Goal: Contribute content: Add original content to the website for others to see

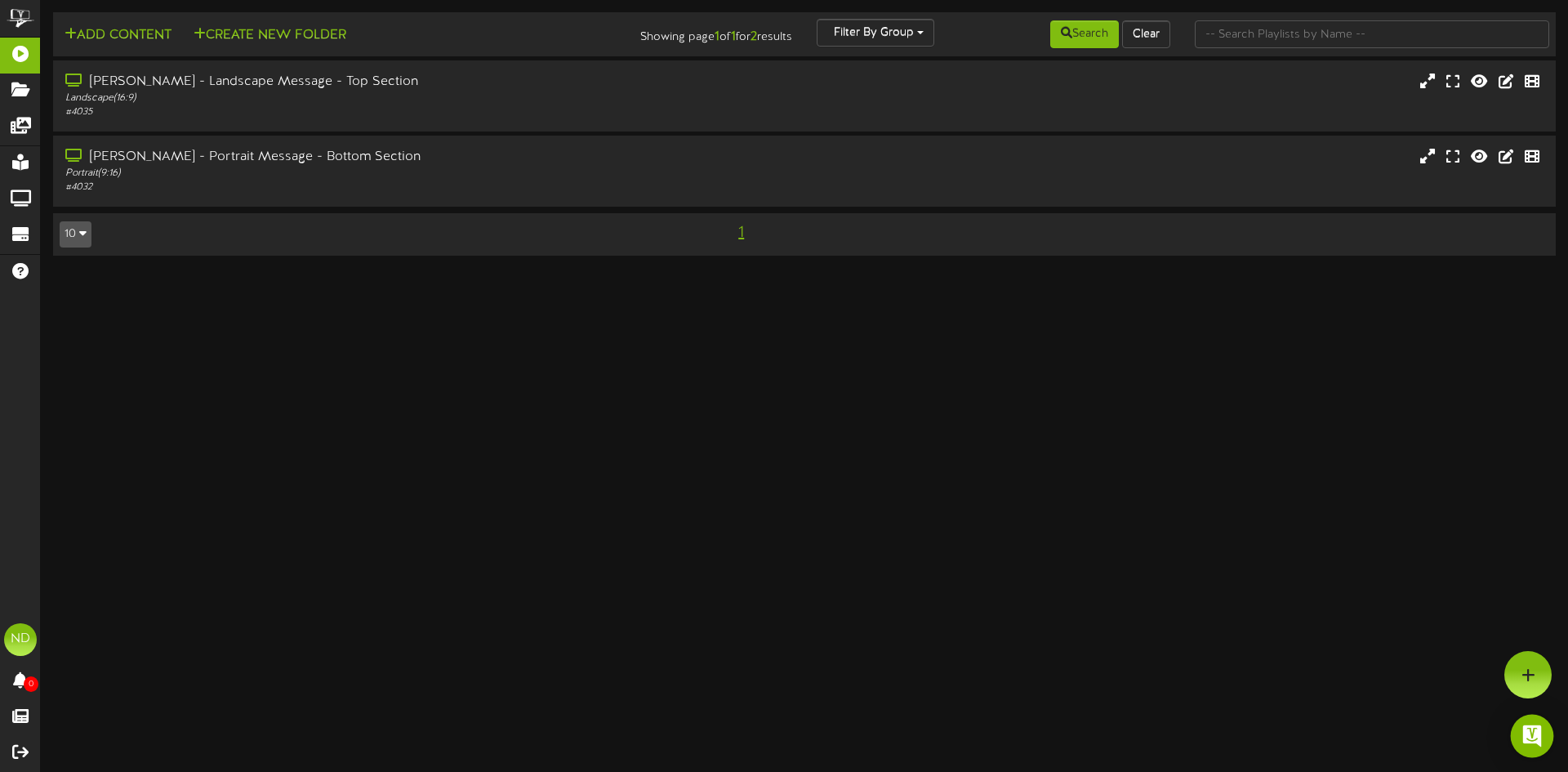
click at [1531, 730] on img "Open Intercom Messenger" at bounding box center [1532, 736] width 21 height 21
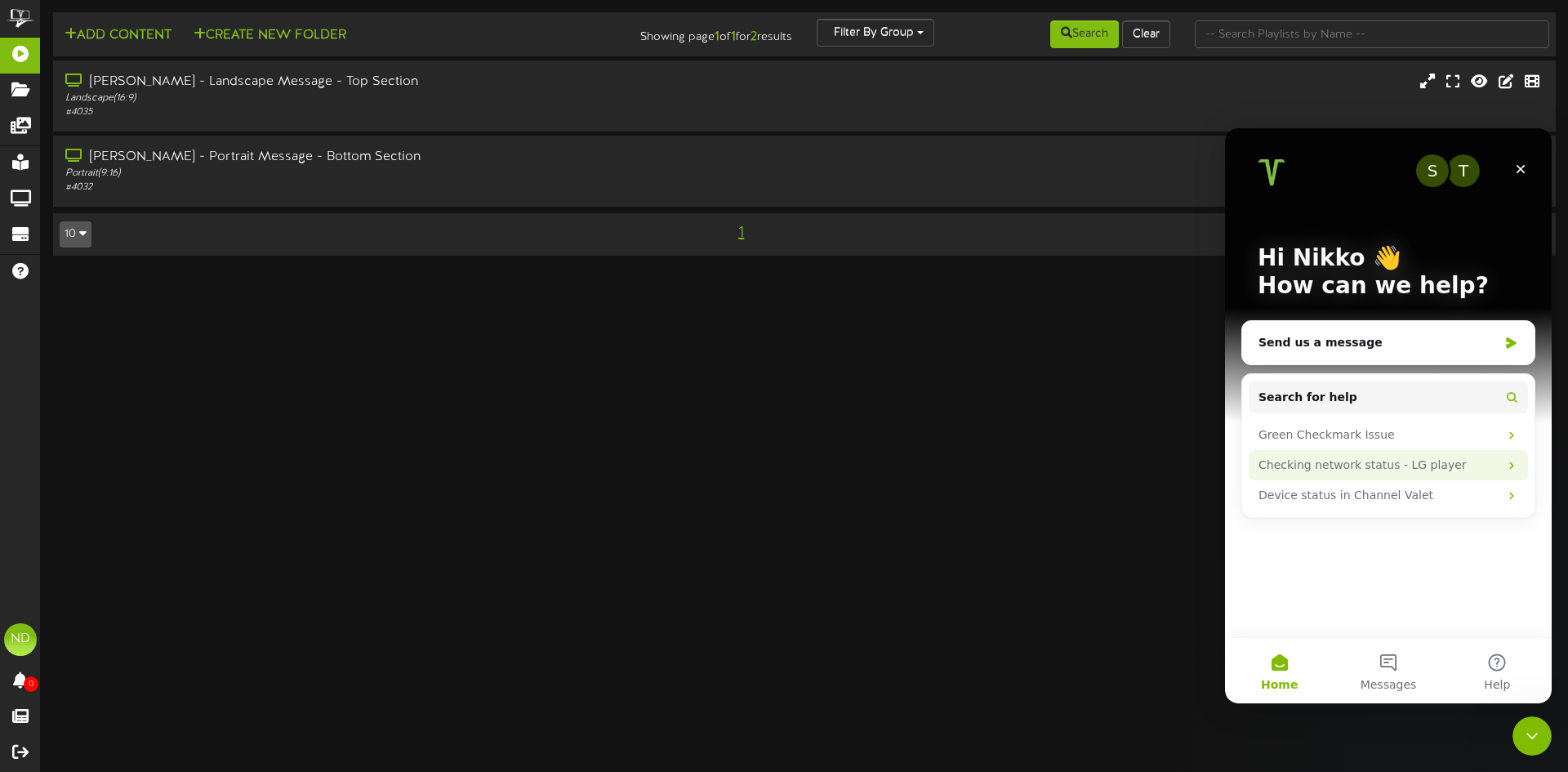
click at [1296, 472] on div "Checking network status - LG player" at bounding box center [1377, 465] width 240 height 18
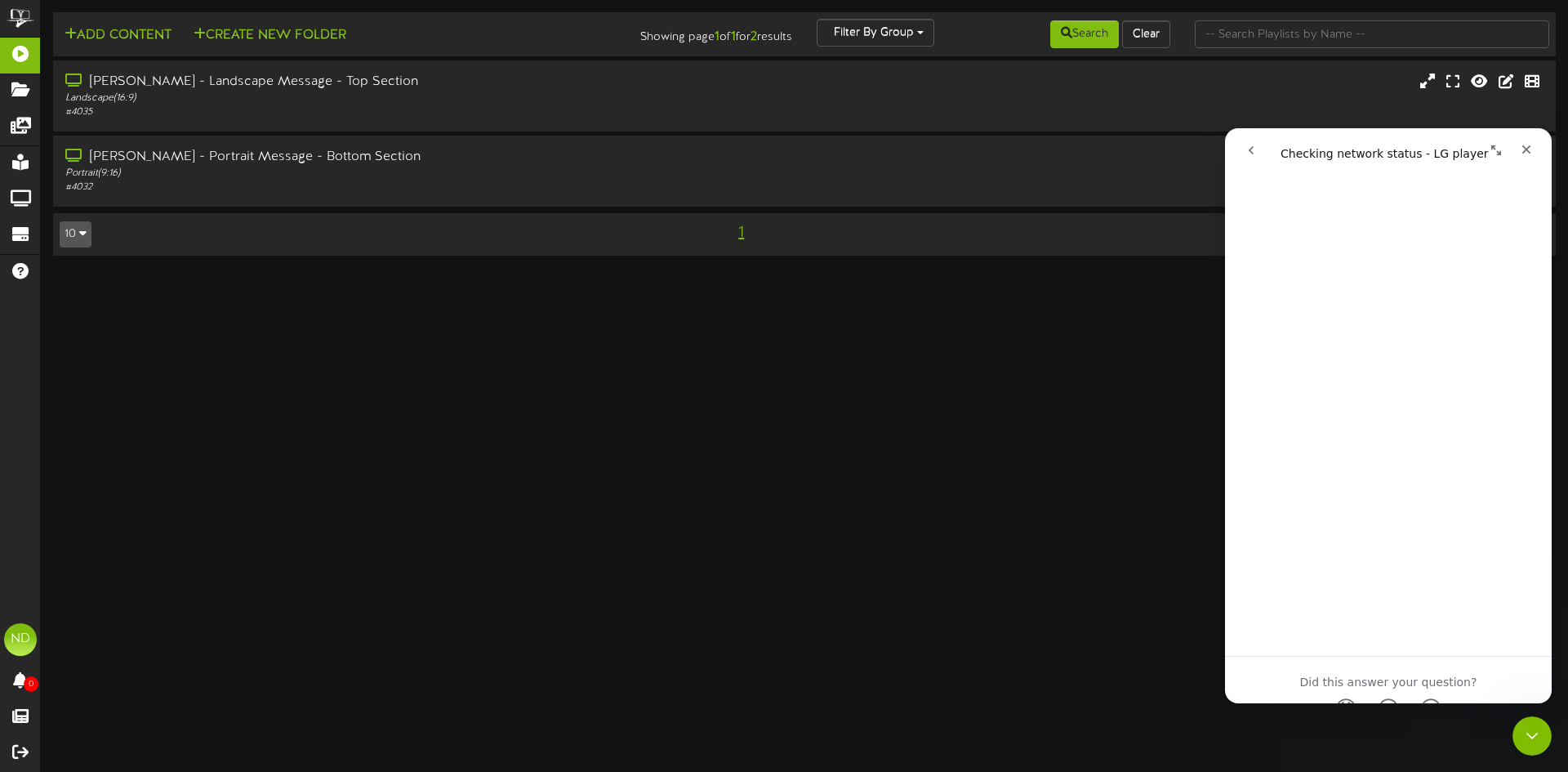
scroll to position [564, 0]
click at [1346, 637] on span "😞" at bounding box center [1346, 635] width 32 height 43
click at [1528, 143] on icon "Close" at bounding box center [1526, 149] width 13 height 13
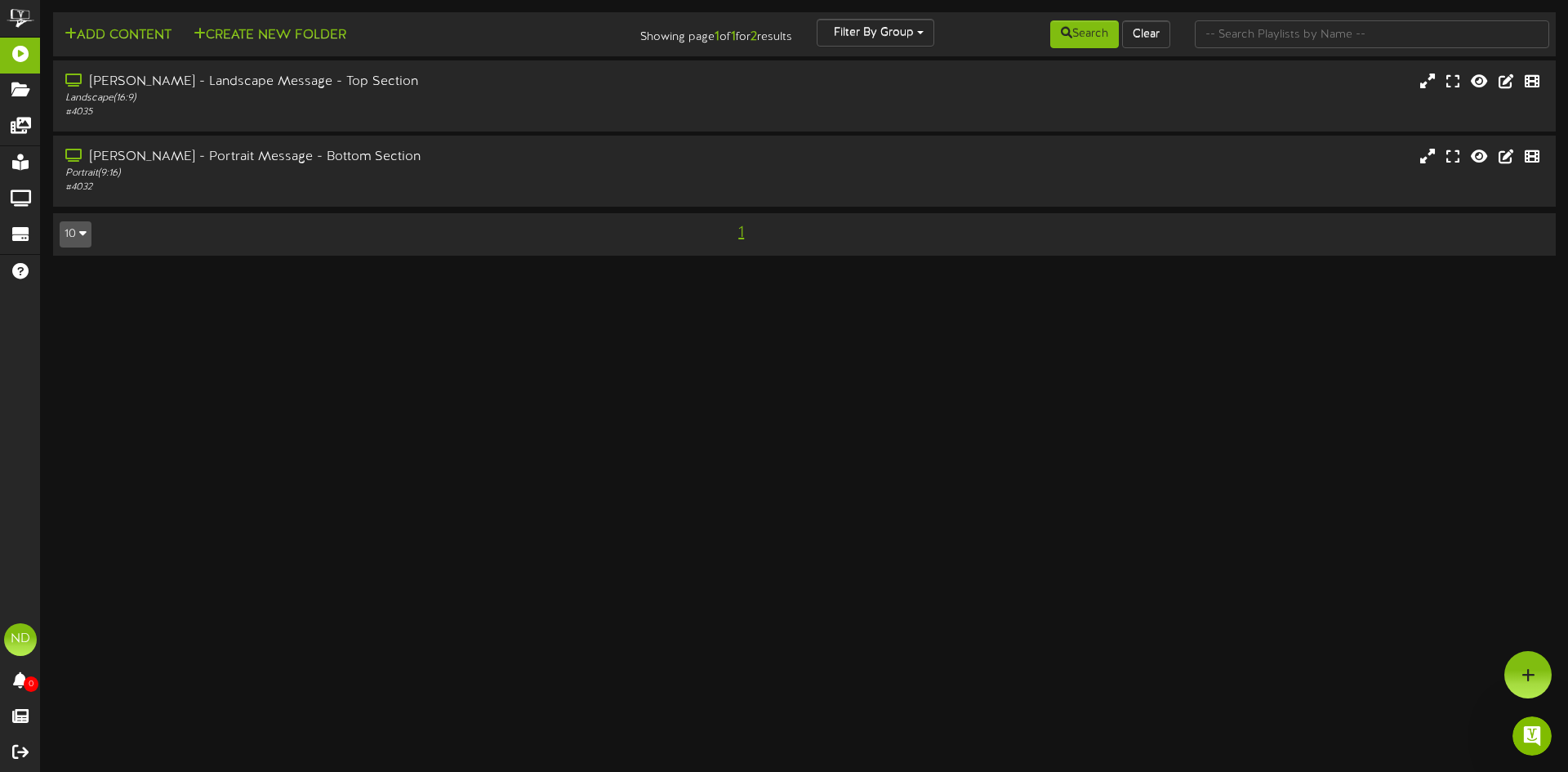
scroll to position [0, 0]
click at [1527, 726] on icon "Open Intercom Messenger" at bounding box center [1529, 733] width 27 height 27
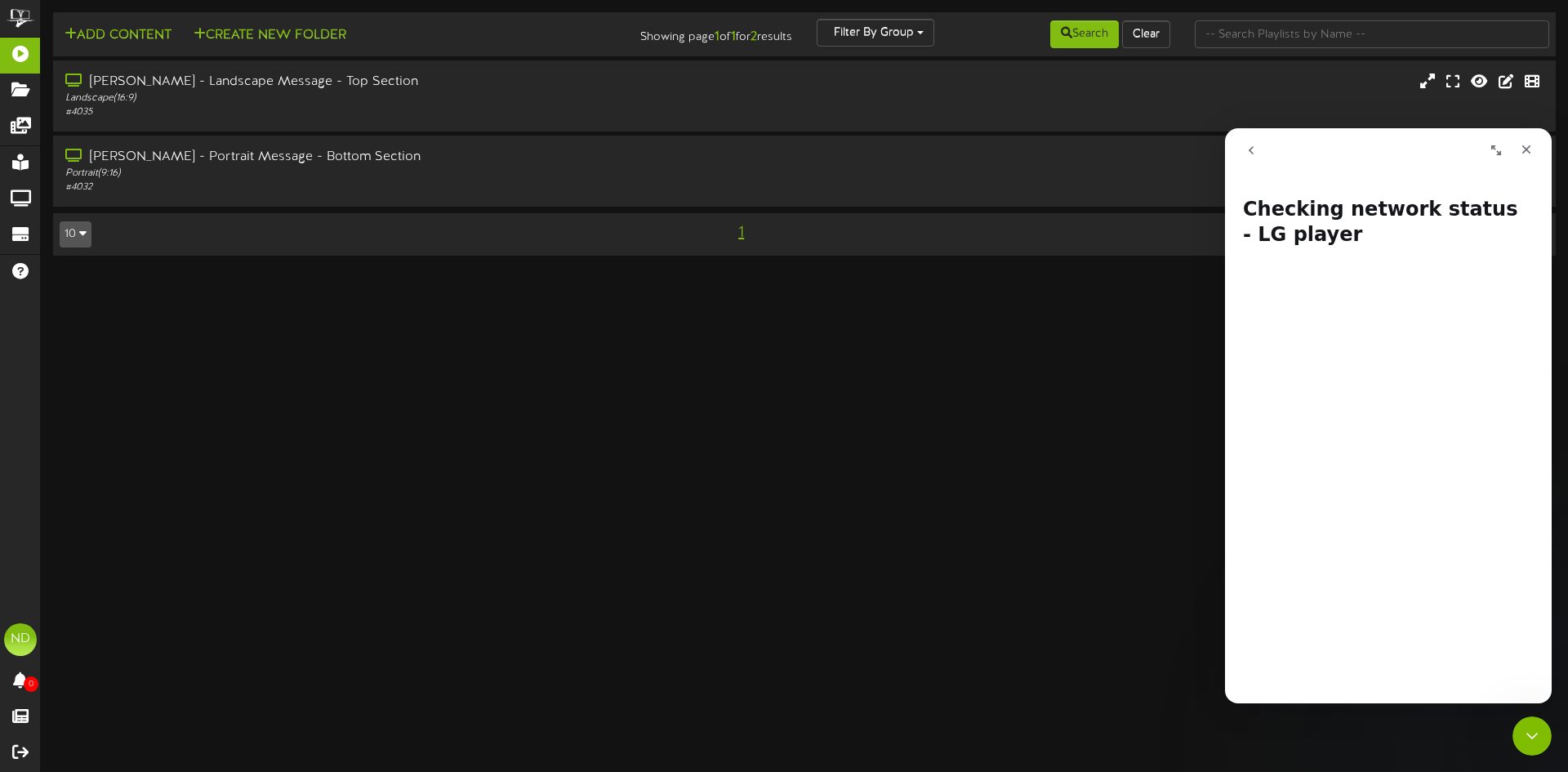
click at [1253, 149] on icon "go back" at bounding box center [1251, 149] width 13 height 13
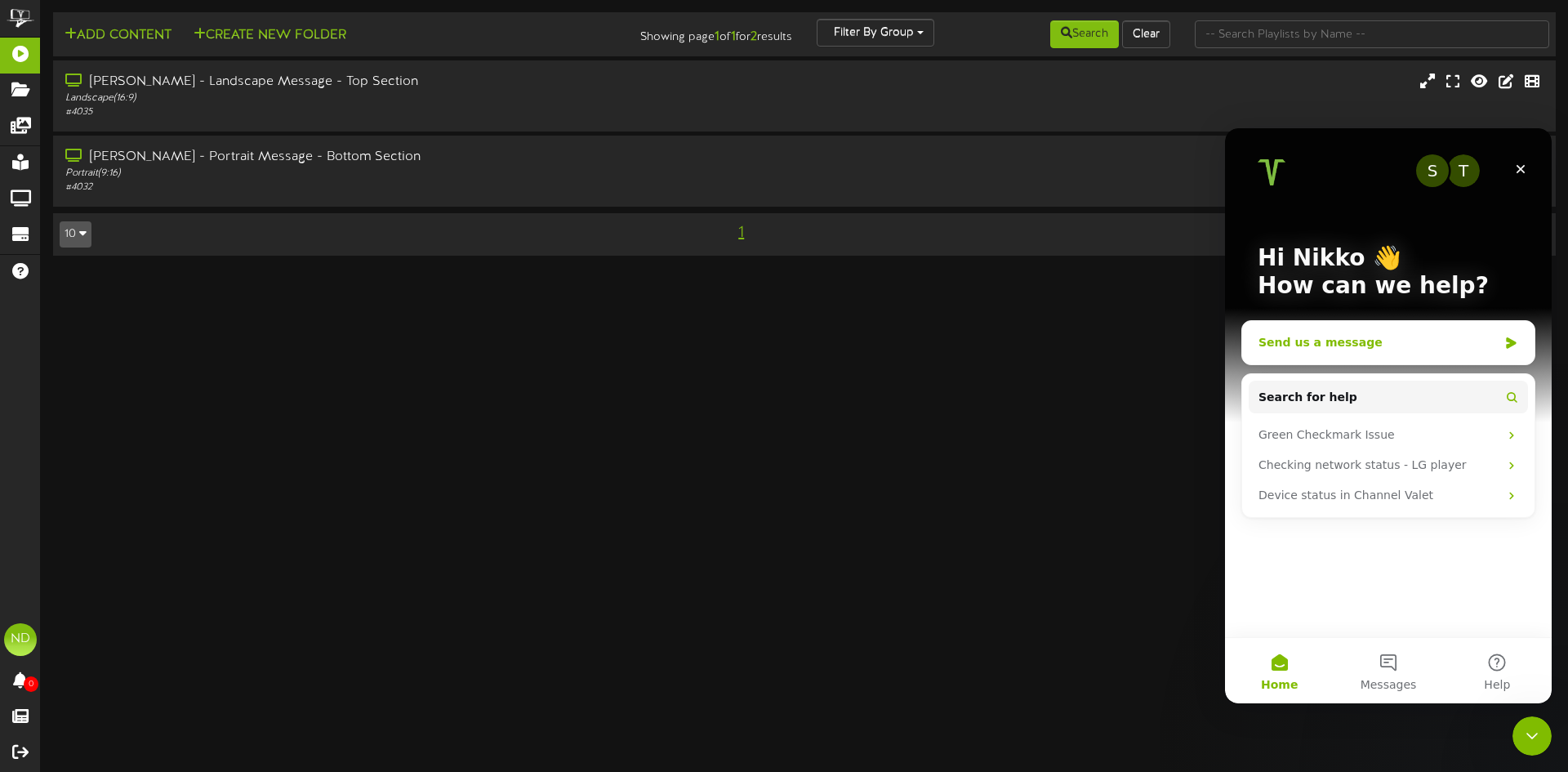
click at [1317, 346] on div "Send us a message" at bounding box center [1377, 343] width 239 height 18
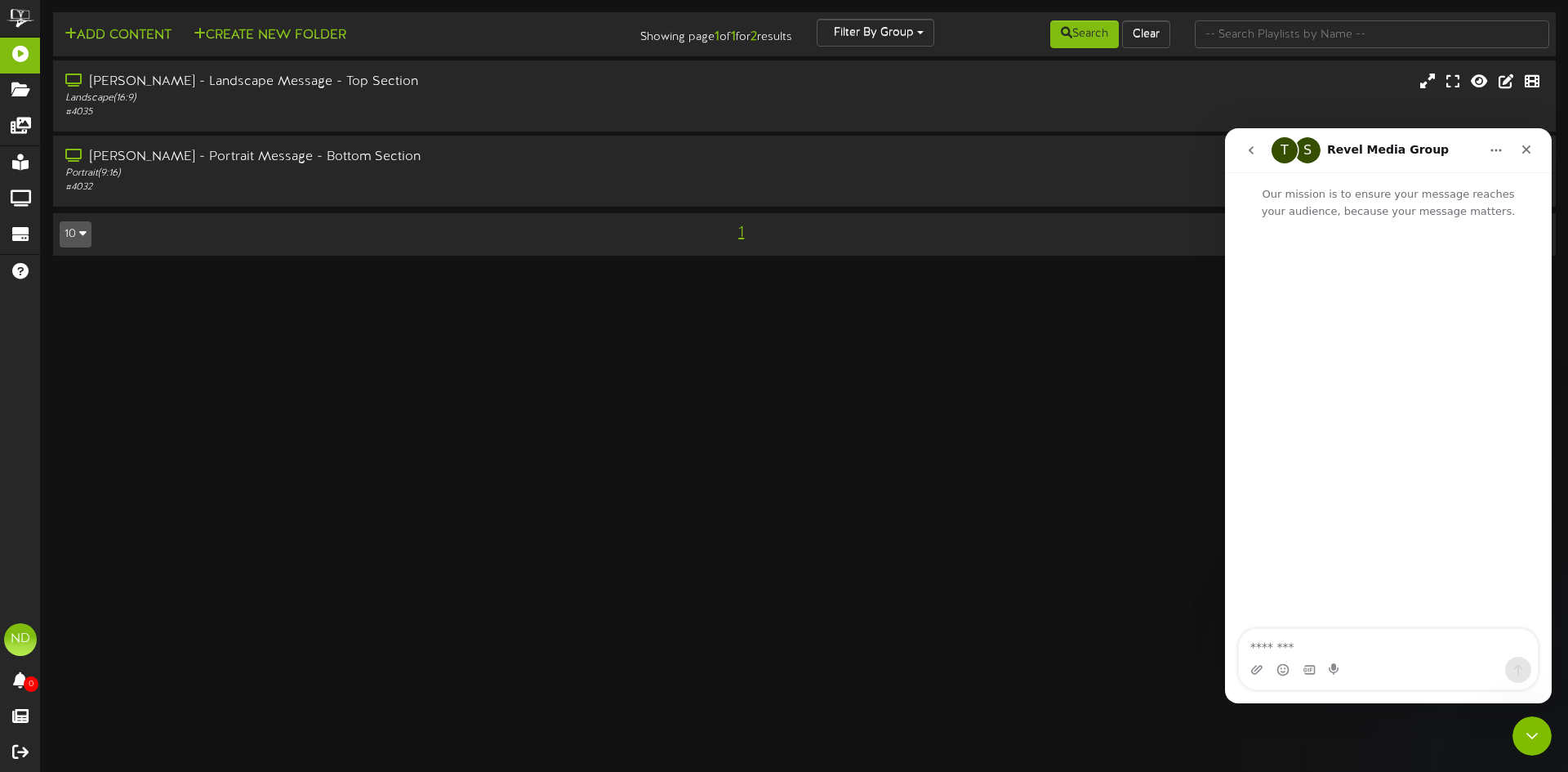
click at [1274, 643] on textarea "Message…" at bounding box center [1388, 643] width 299 height 28
type textarea "**********"
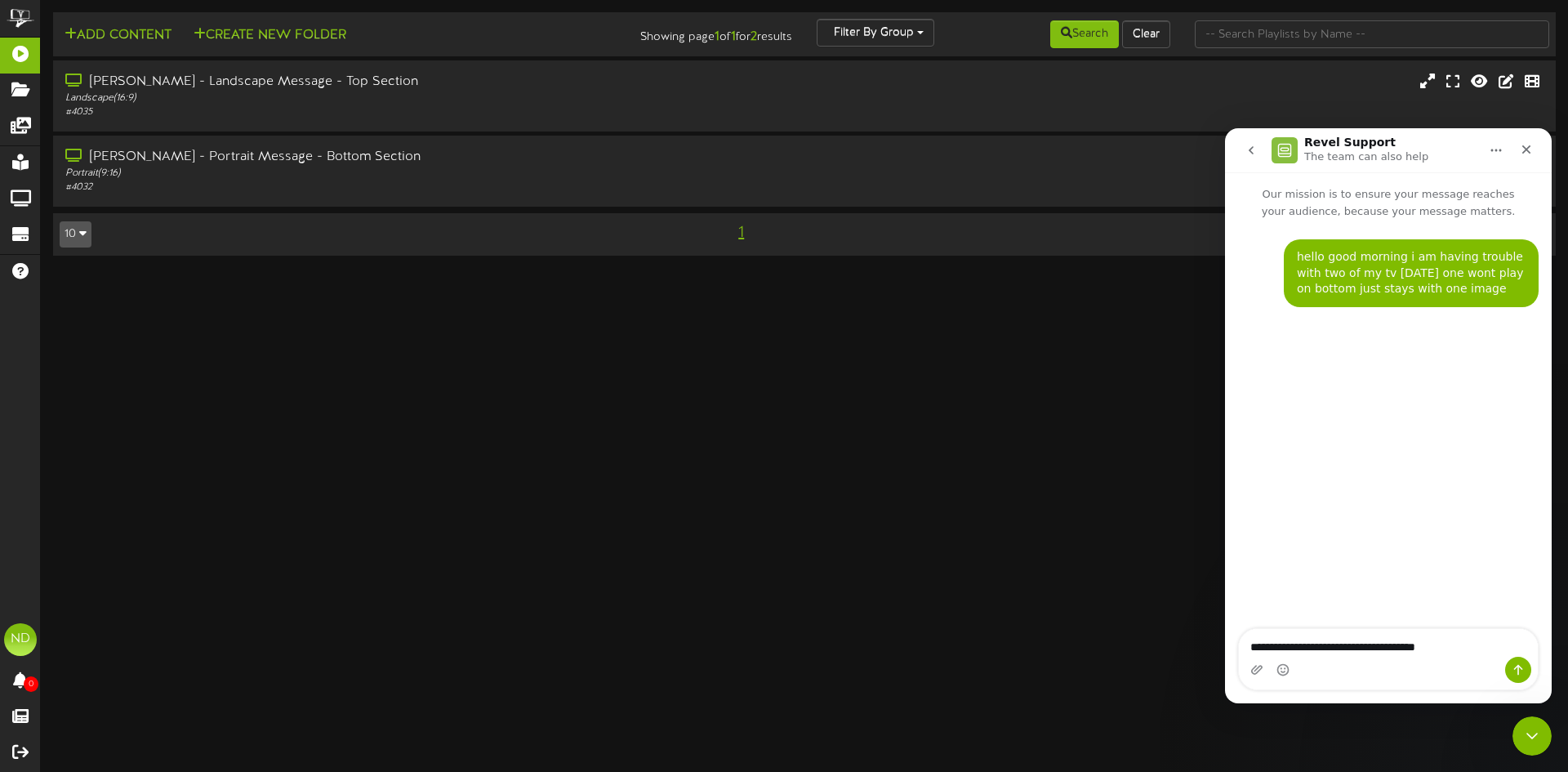
type textarea "**********"
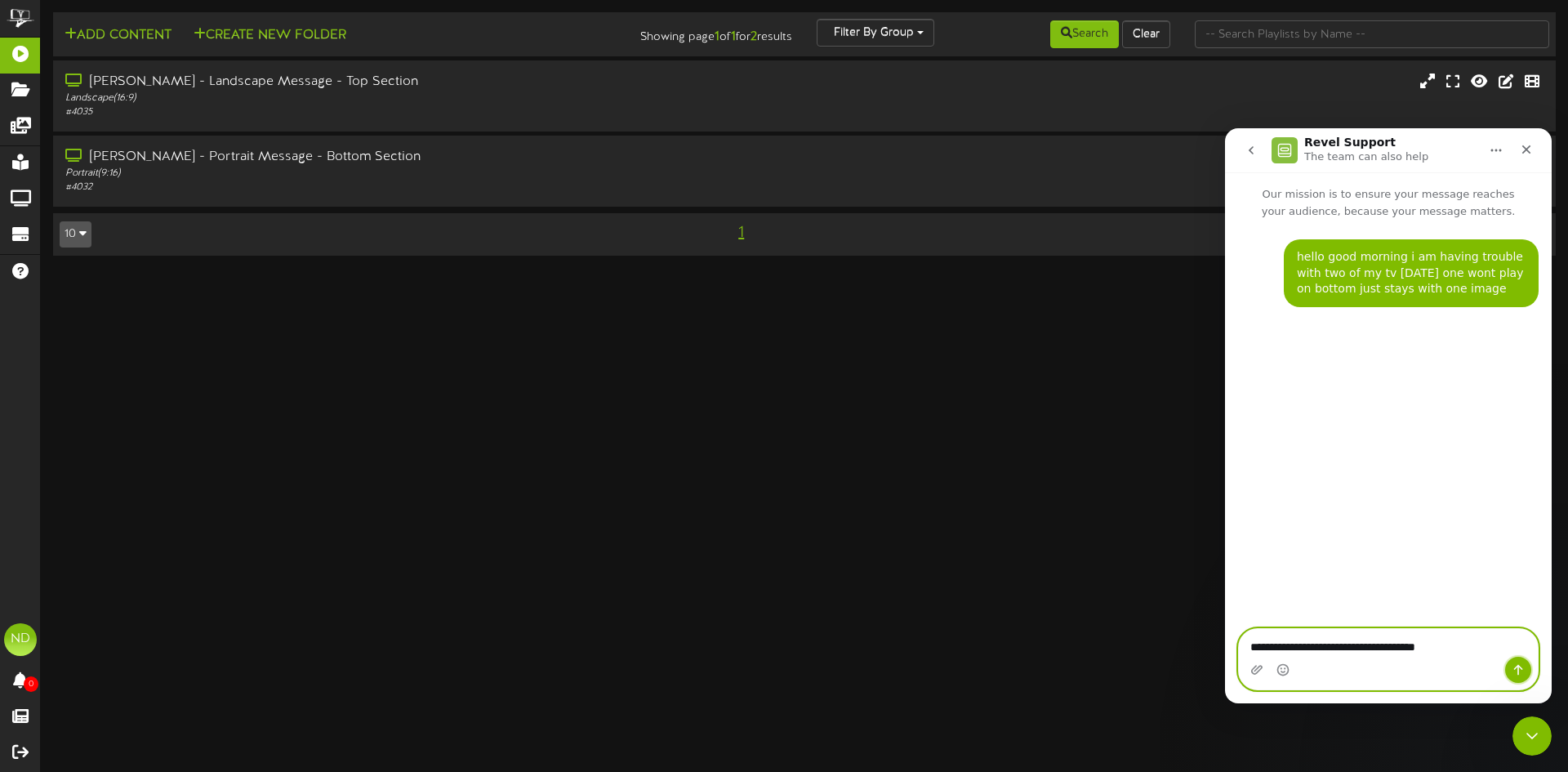
click at [1511, 664] on icon "Send a message…" at bounding box center [1517, 669] width 13 height 13
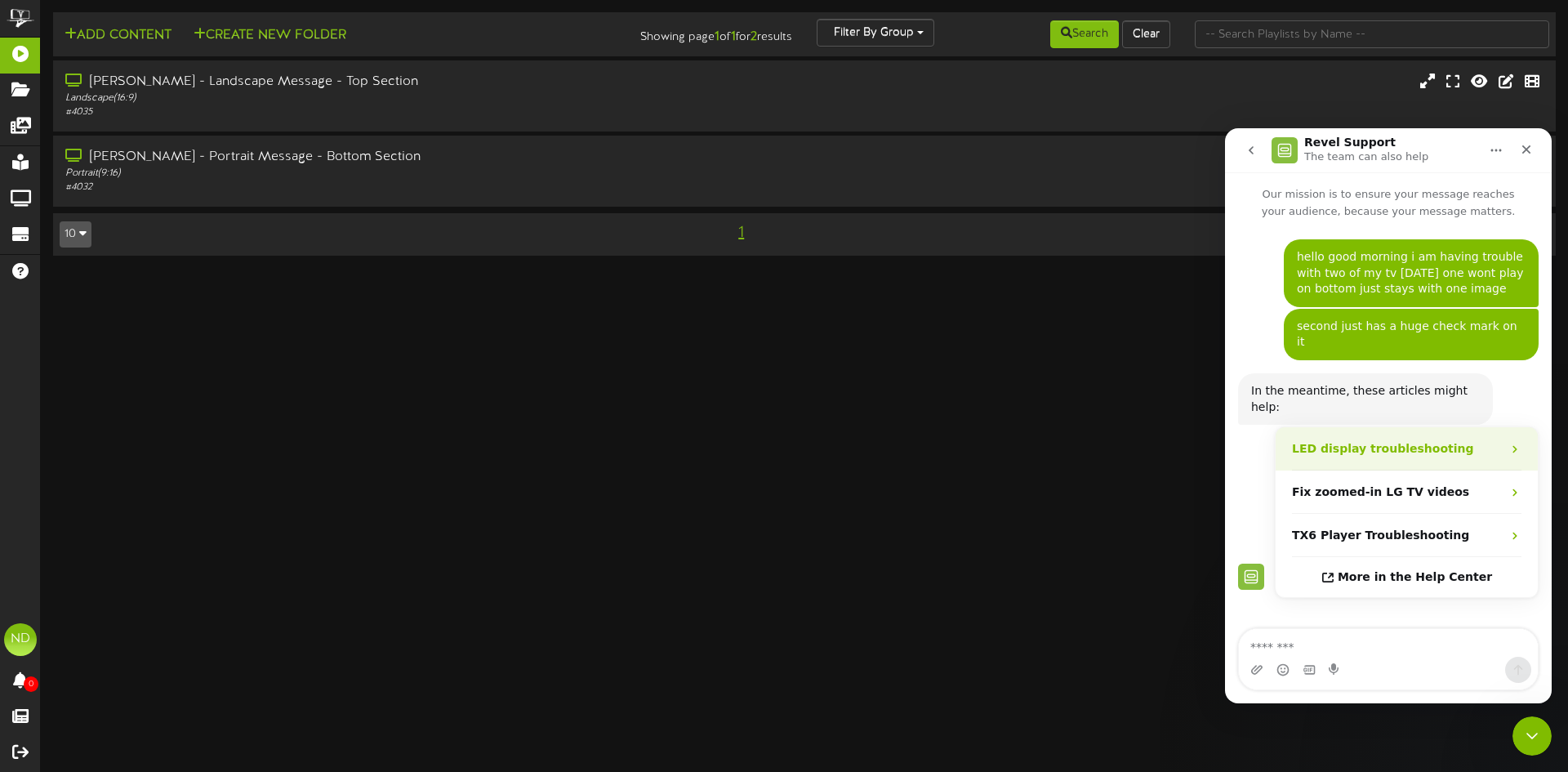
click at [1341, 442] on strong "LED display troubleshooting" at bounding box center [1383, 448] width 181 height 13
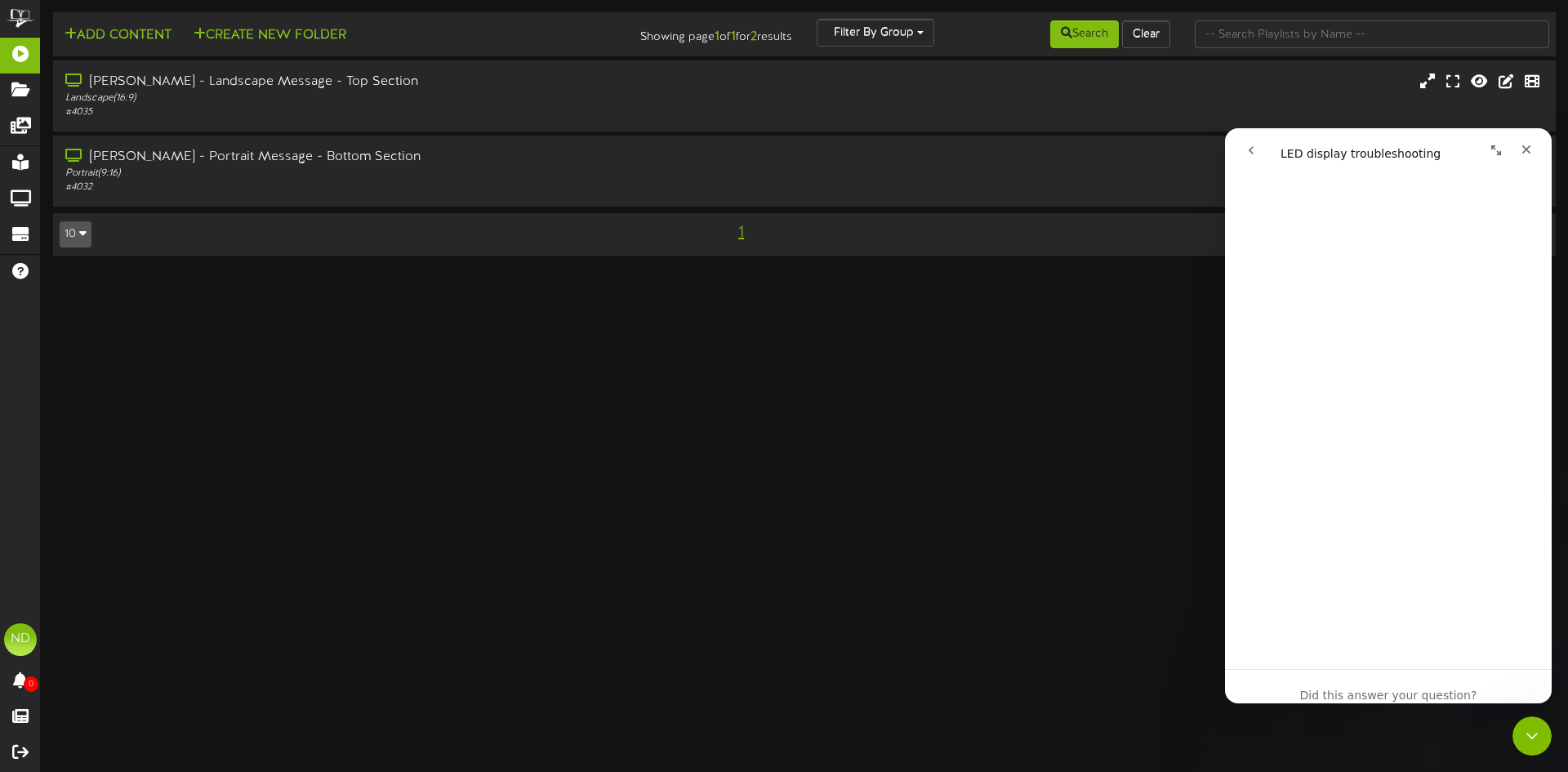
scroll to position [490, 0]
click at [1336, 689] on span "😞" at bounding box center [1346, 710] width 32 height 43
click at [1525, 147] on icon "Close" at bounding box center [1526, 149] width 13 height 13
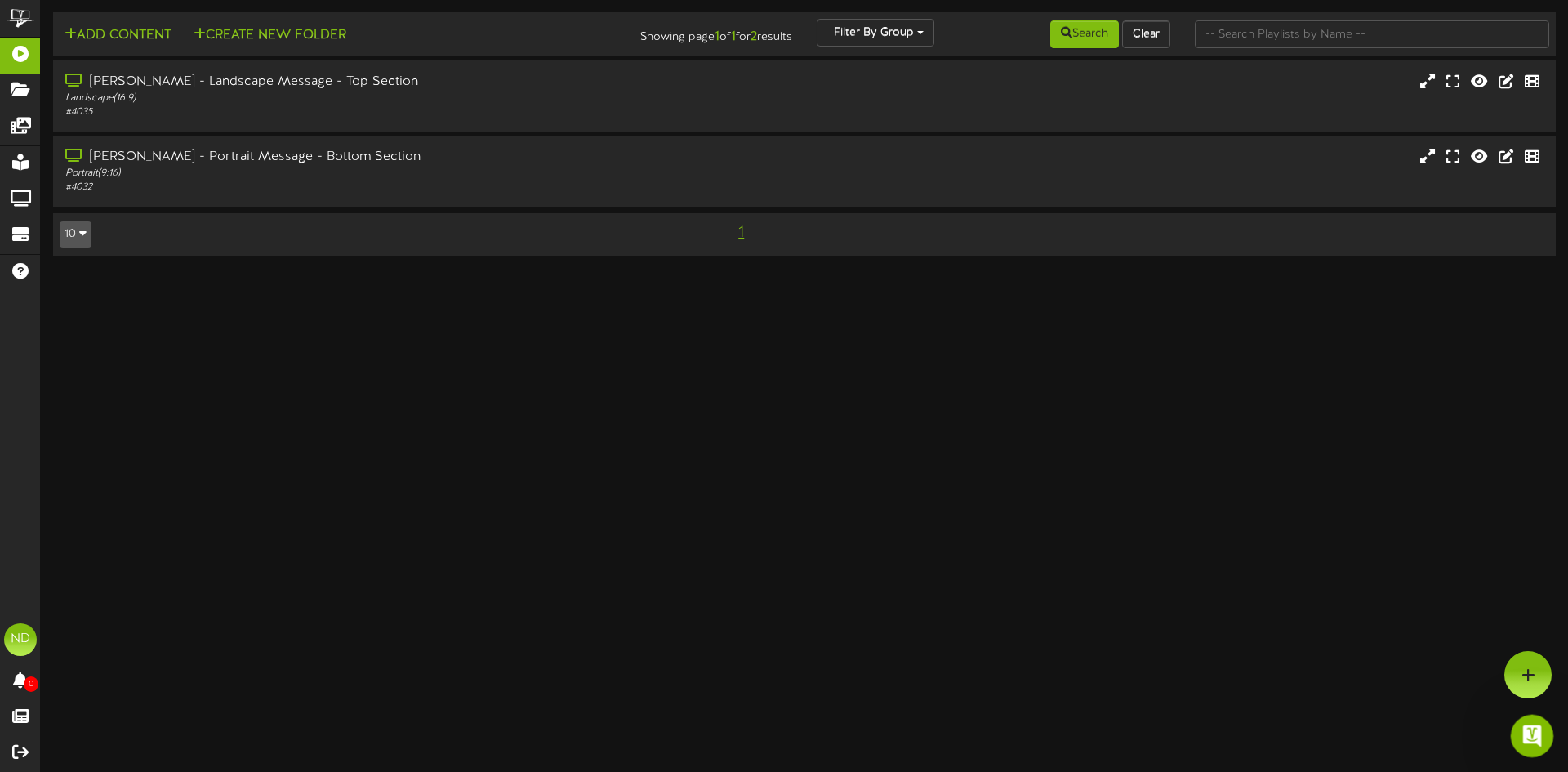
click at [1525, 725] on icon "Open Intercom Messenger" at bounding box center [1529, 733] width 27 height 27
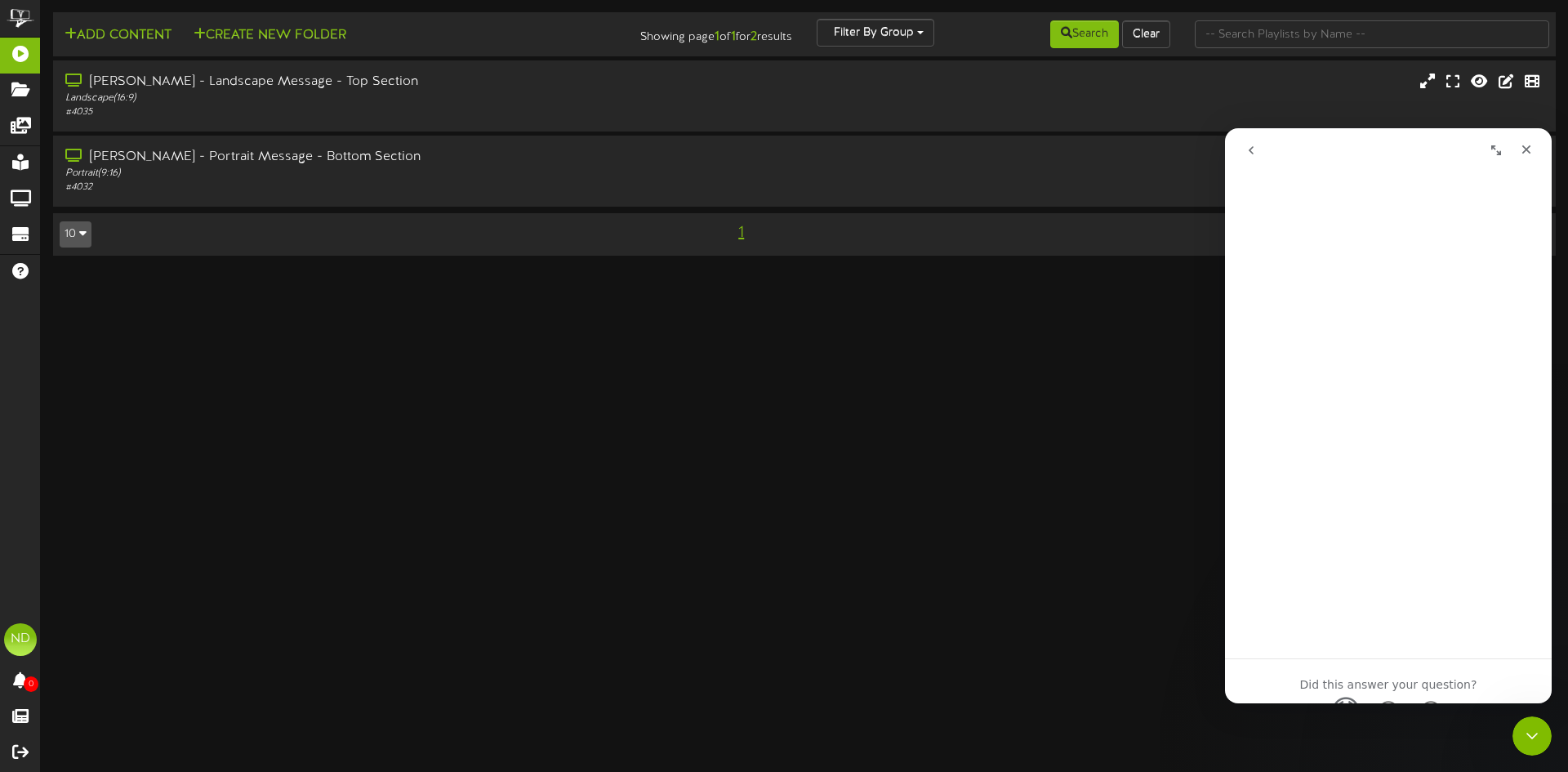
click at [1252, 149] on icon "go back" at bounding box center [1251, 149] width 5 height 8
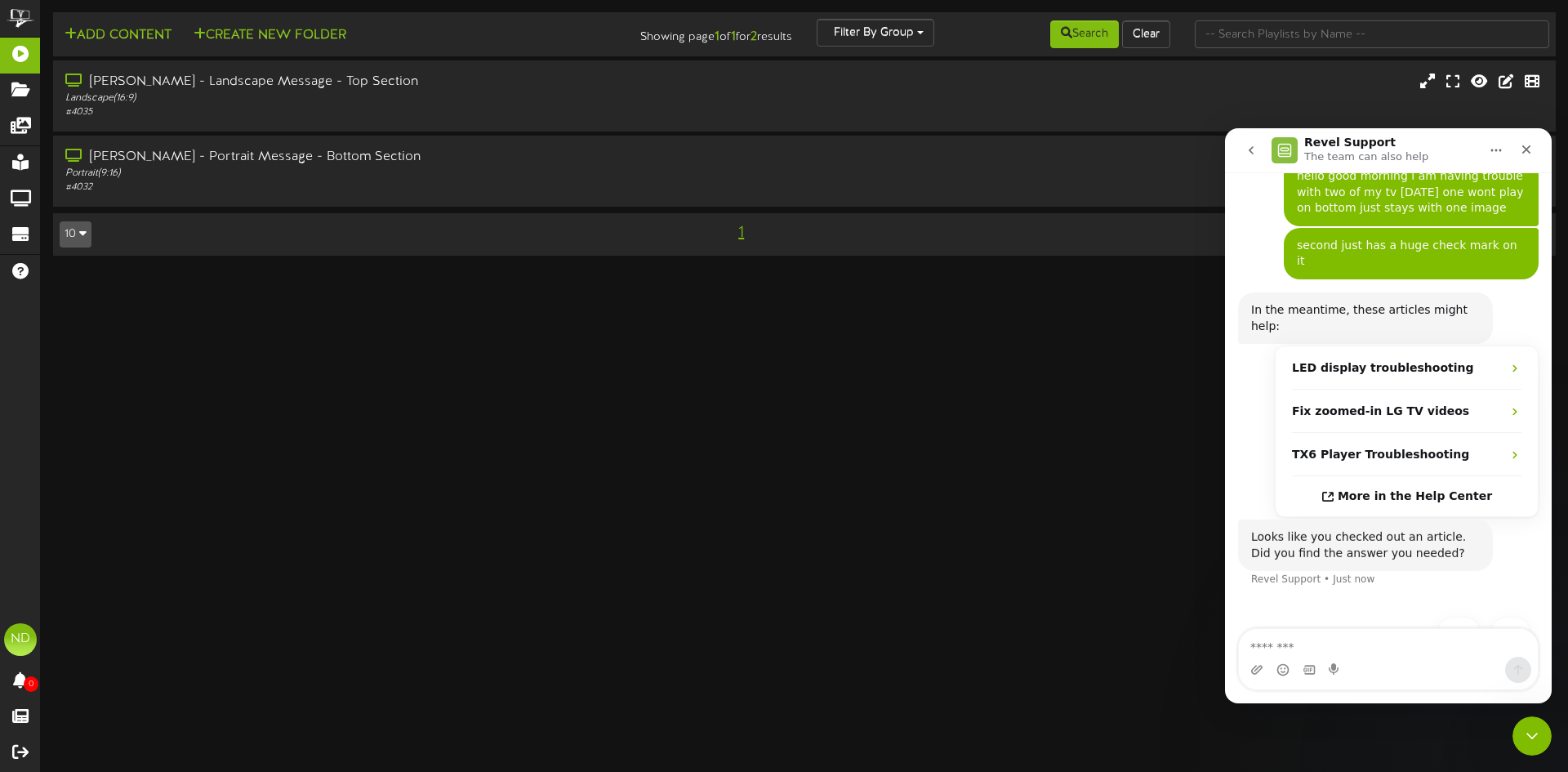
scroll to position [83, 0]
click at [1505, 615] on button "No" at bounding box center [1510, 630] width 40 height 33
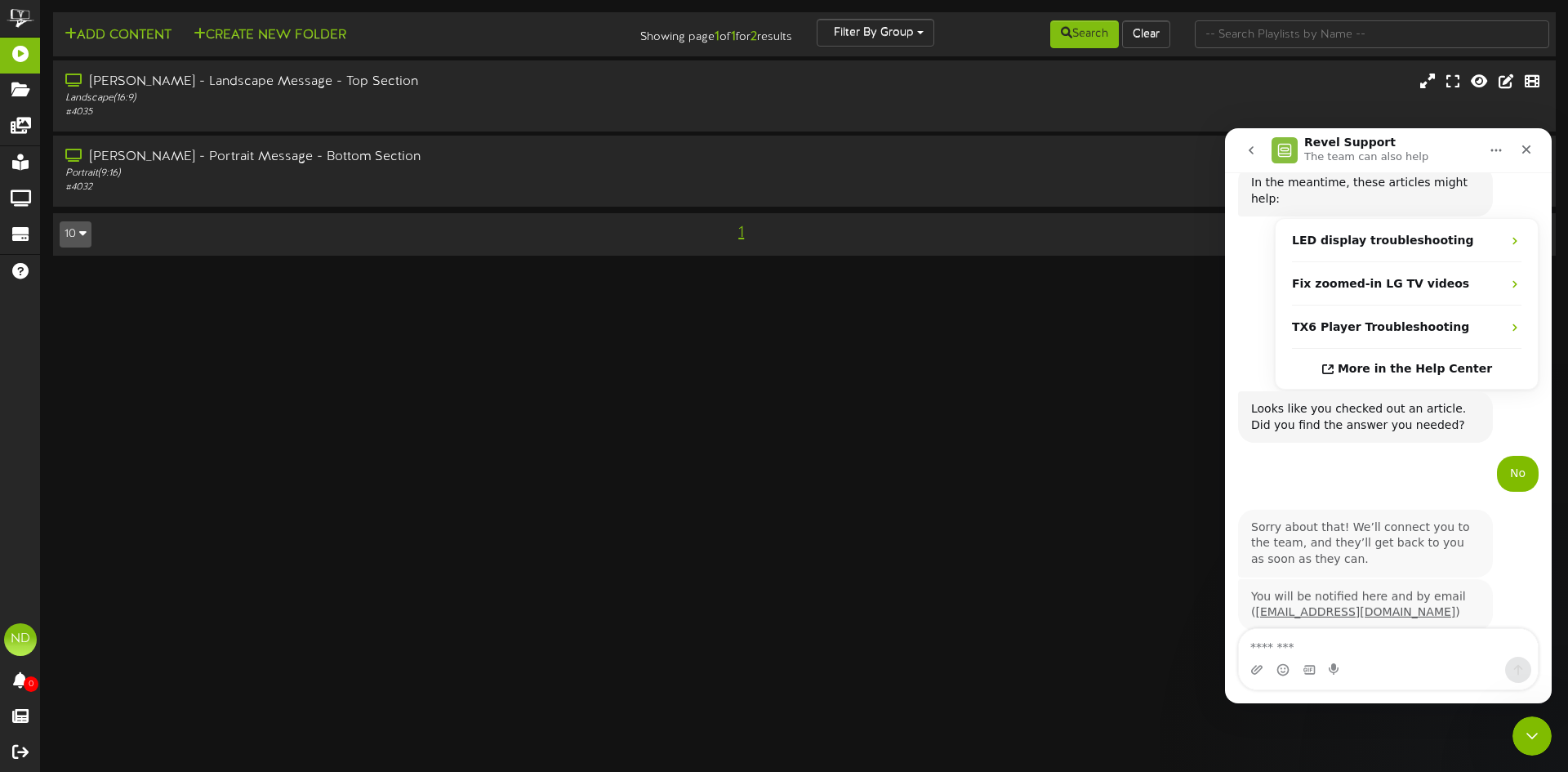
scroll to position [208, 0]
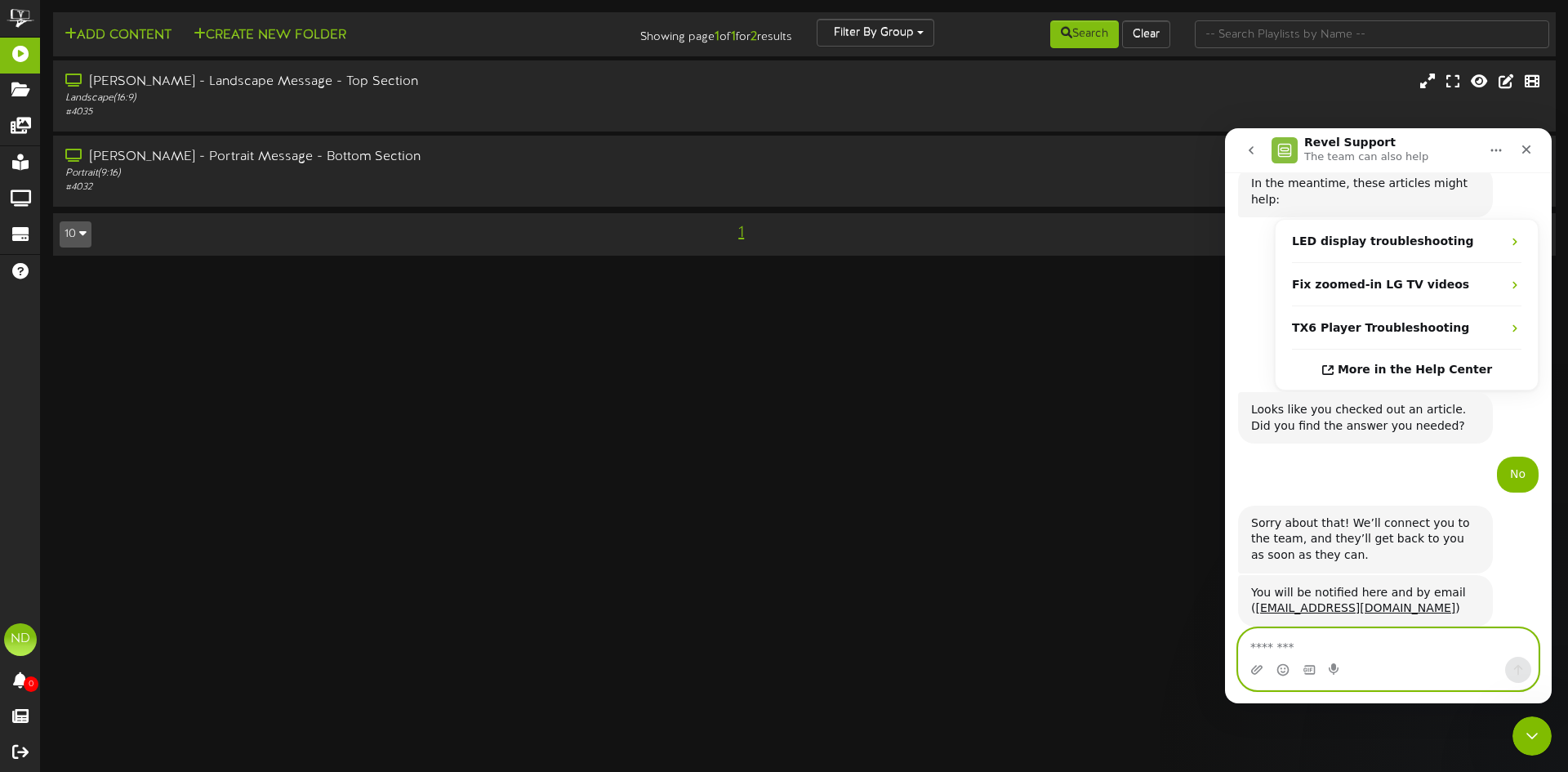
click at [1325, 642] on textarea "Message…" at bounding box center [1388, 643] width 299 height 28
type textarea "*********"
click at [1515, 666] on icon "Send a message…" at bounding box center [1517, 669] width 13 height 13
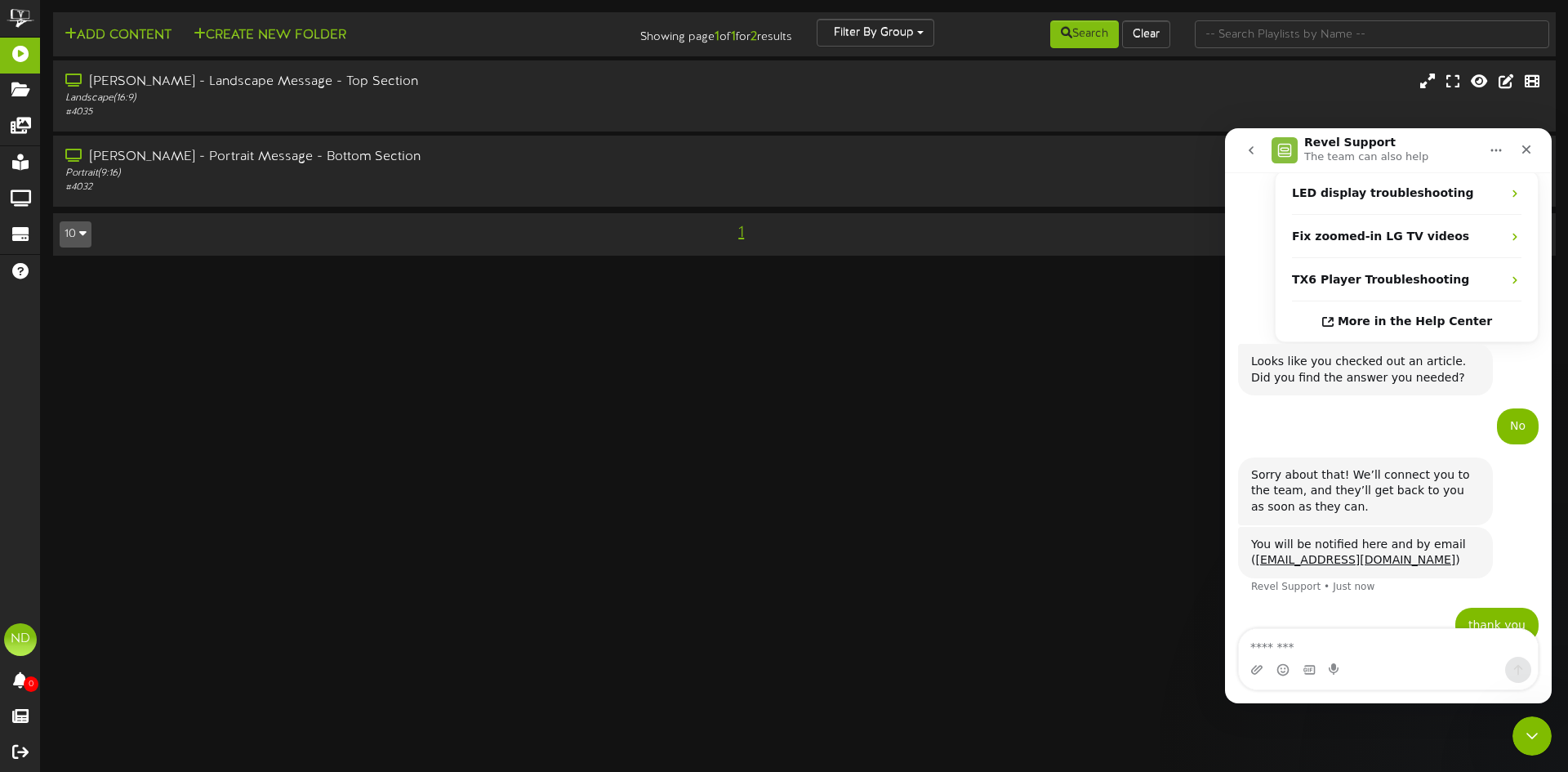
click at [1093, 272] on html "ChannelValet Playlists Folders Messages My Library Groups Devices Help ND Nikko…" at bounding box center [784, 135] width 1568 height 272
click at [711, 272] on html "ChannelValet Playlists Folders Messages My Library Groups Devices Help ND Nikko…" at bounding box center [784, 135] width 1568 height 272
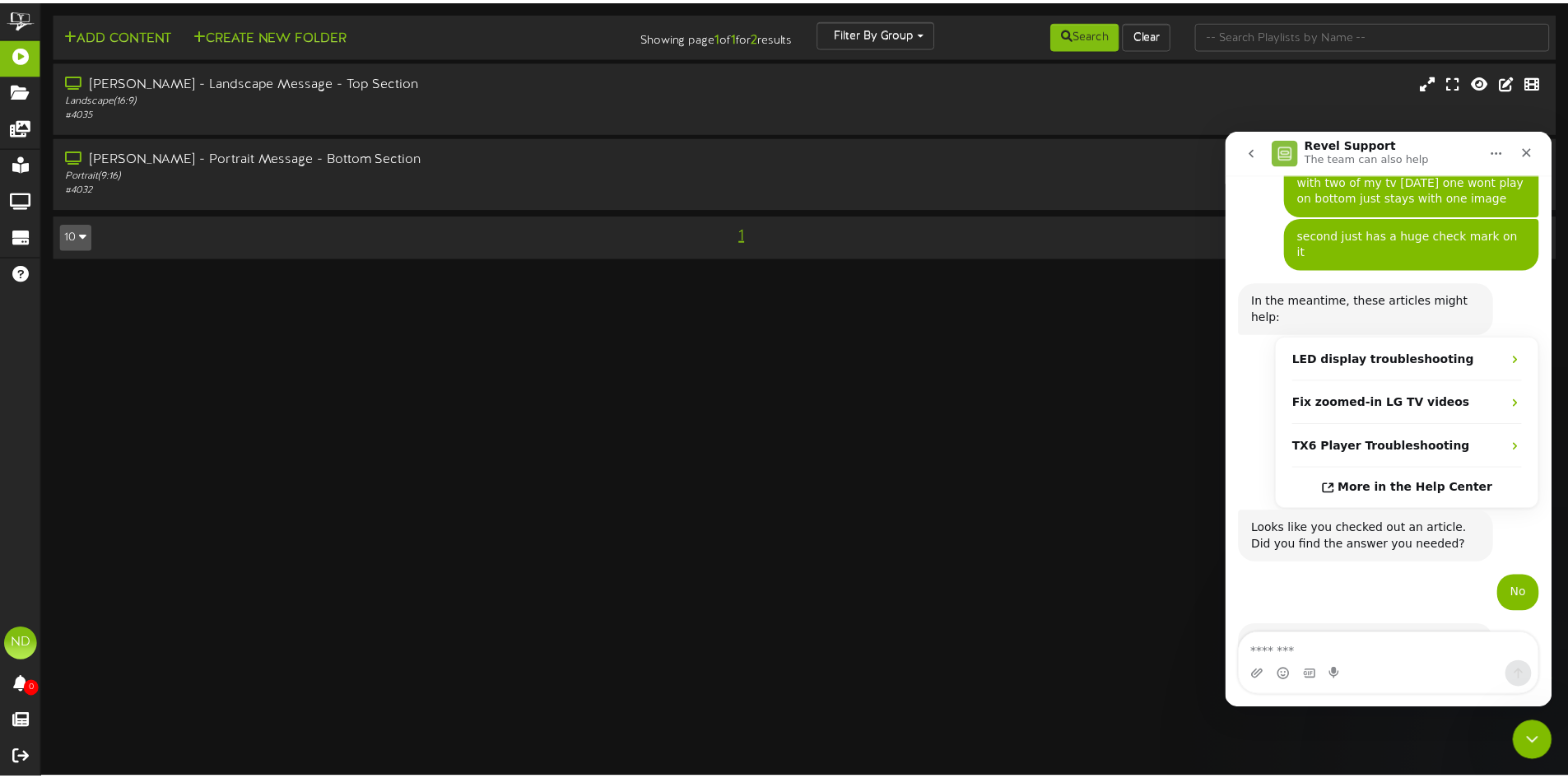
scroll to position [93, 0]
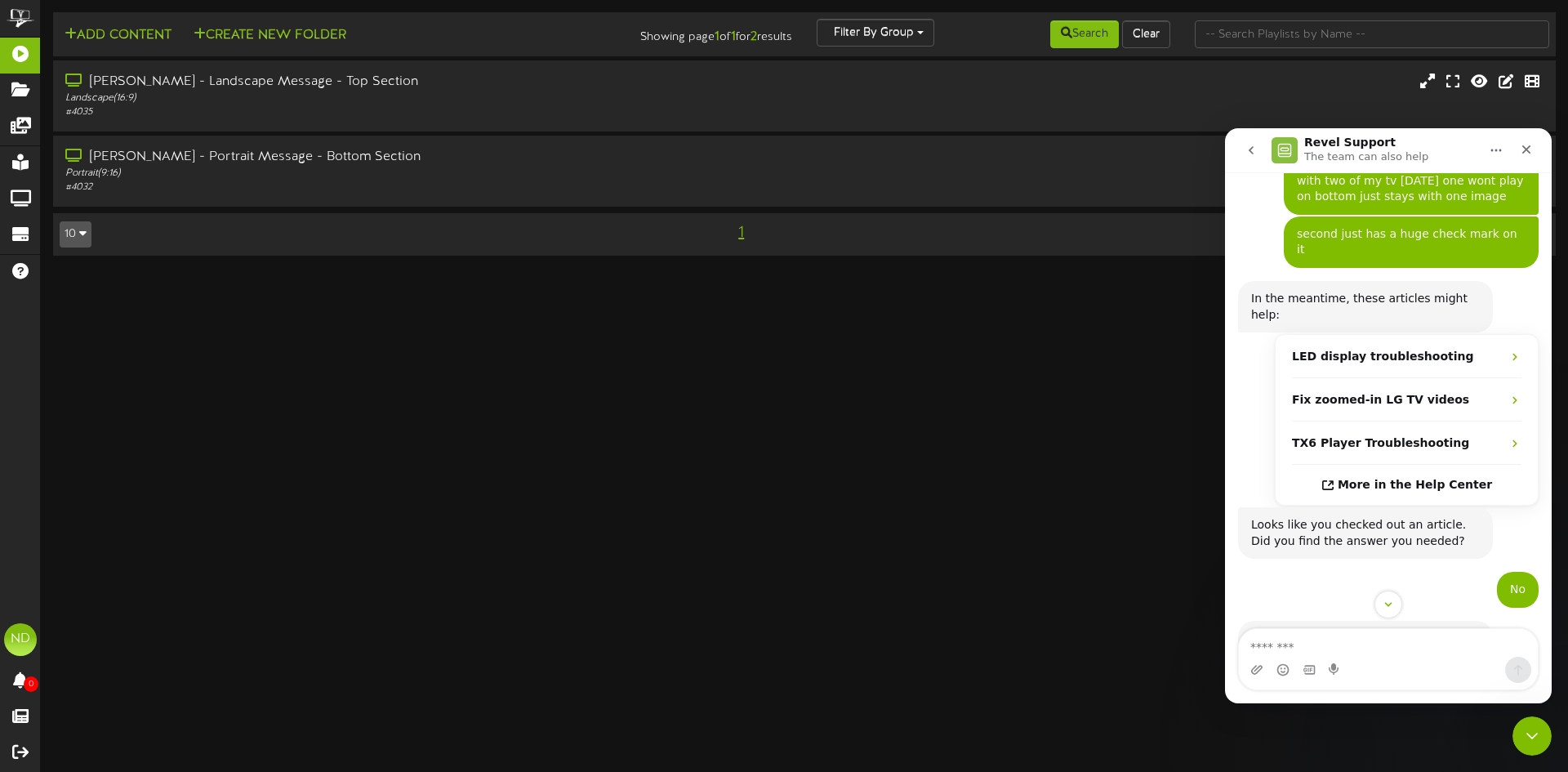
click at [1015, 272] on html "ChannelValet Playlists Folders Messages My Library Groups Devices Help ND Nikko…" at bounding box center [784, 135] width 1568 height 272
click at [105, 159] on div "[PERSON_NAME] - Portrait Message - Bottom Section" at bounding box center [365, 157] width 603 height 18
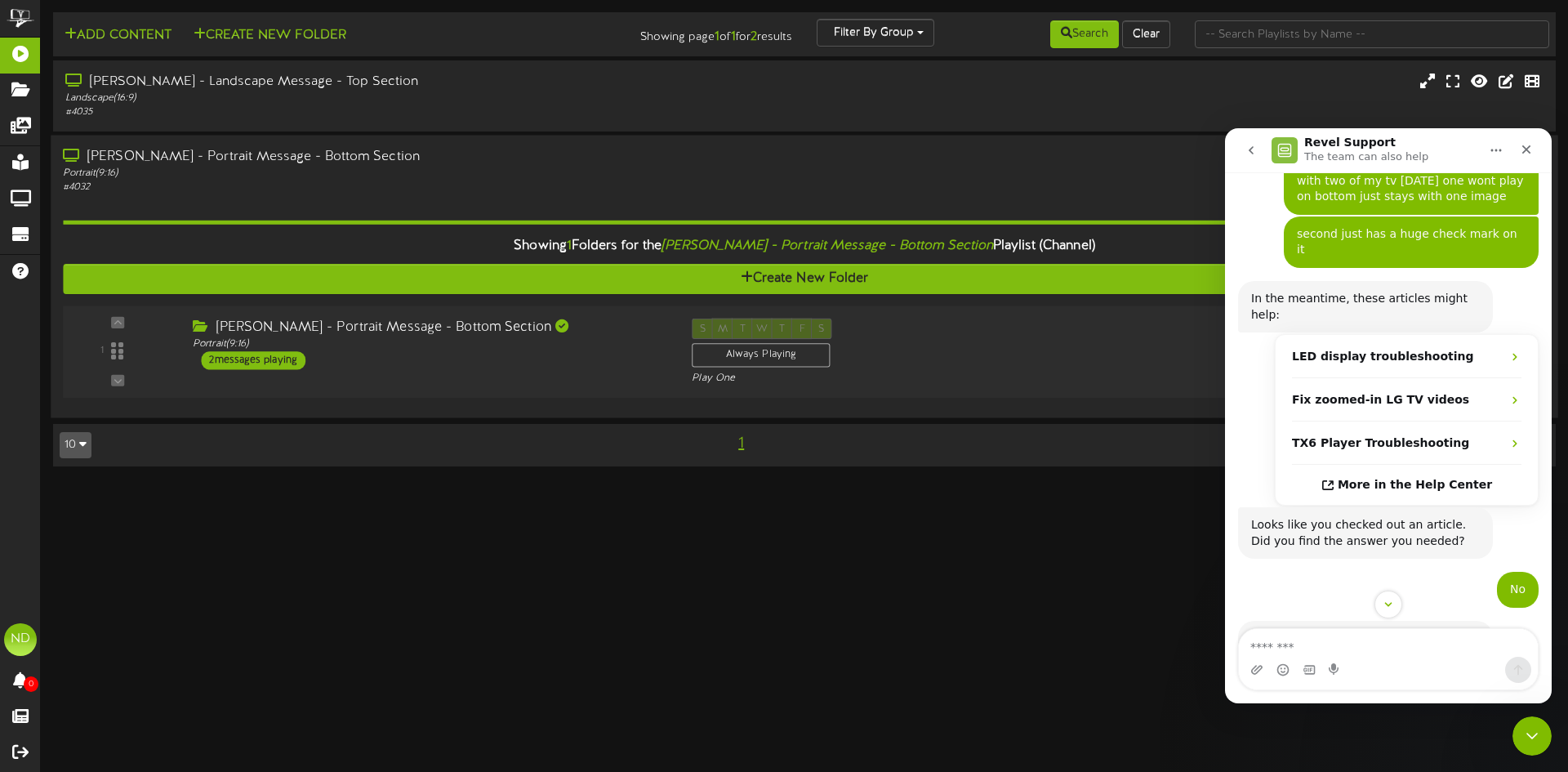
click at [124, 377] on div "1" at bounding box center [117, 351] width 99 height 66
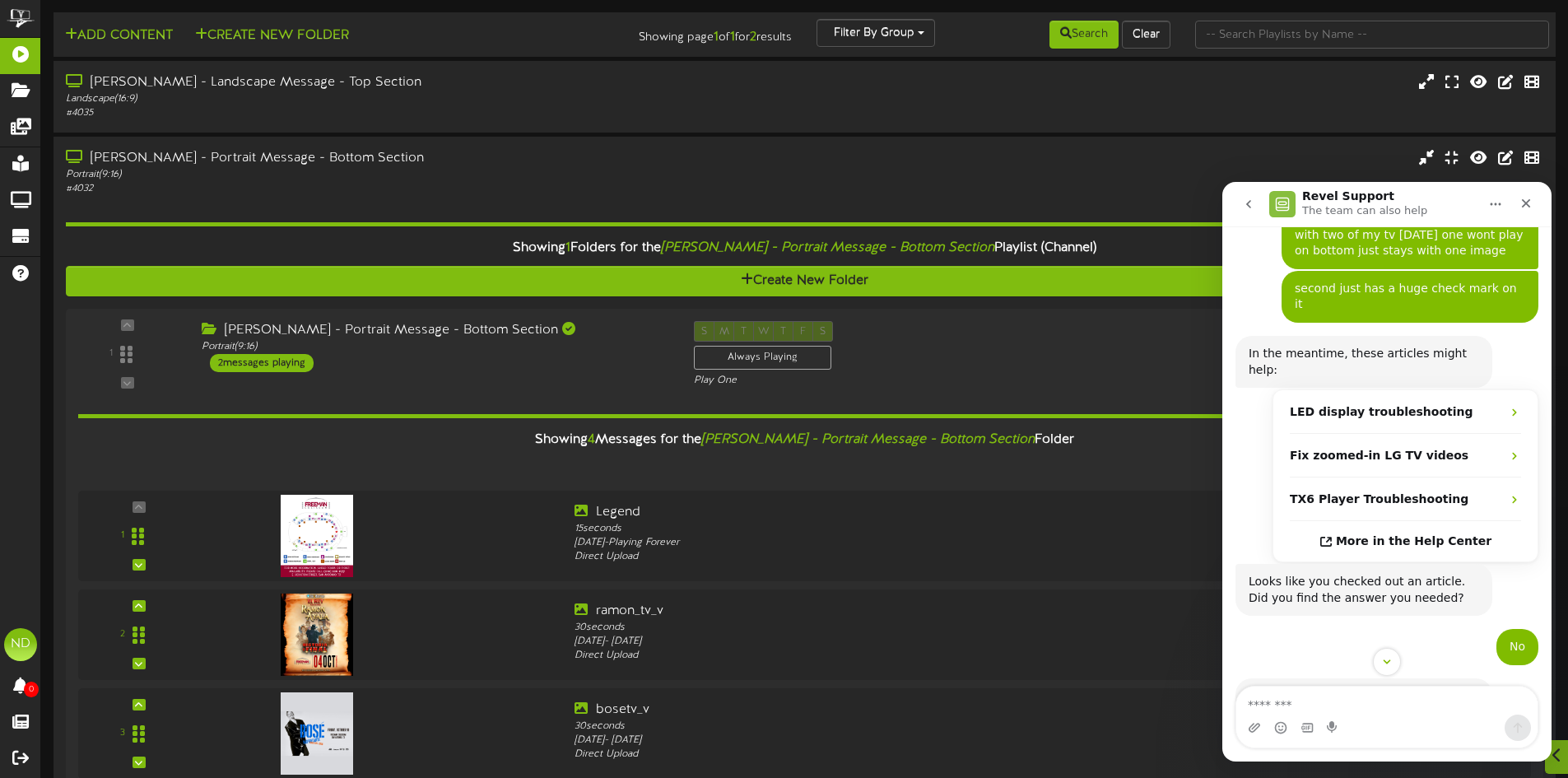
scroll to position [206, 0]
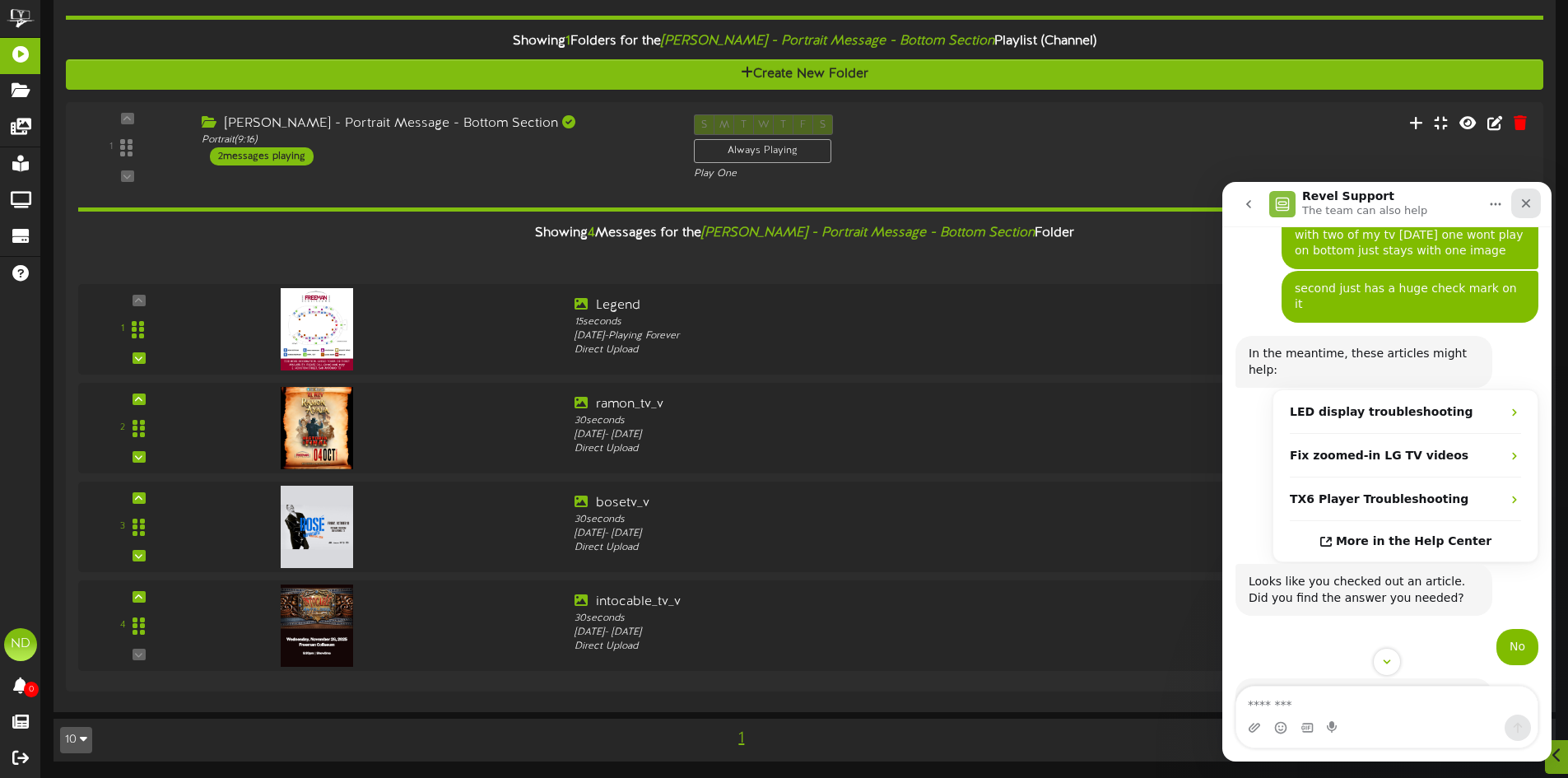
click at [1525, 203] on icon "Close" at bounding box center [1526, 204] width 9 height 9
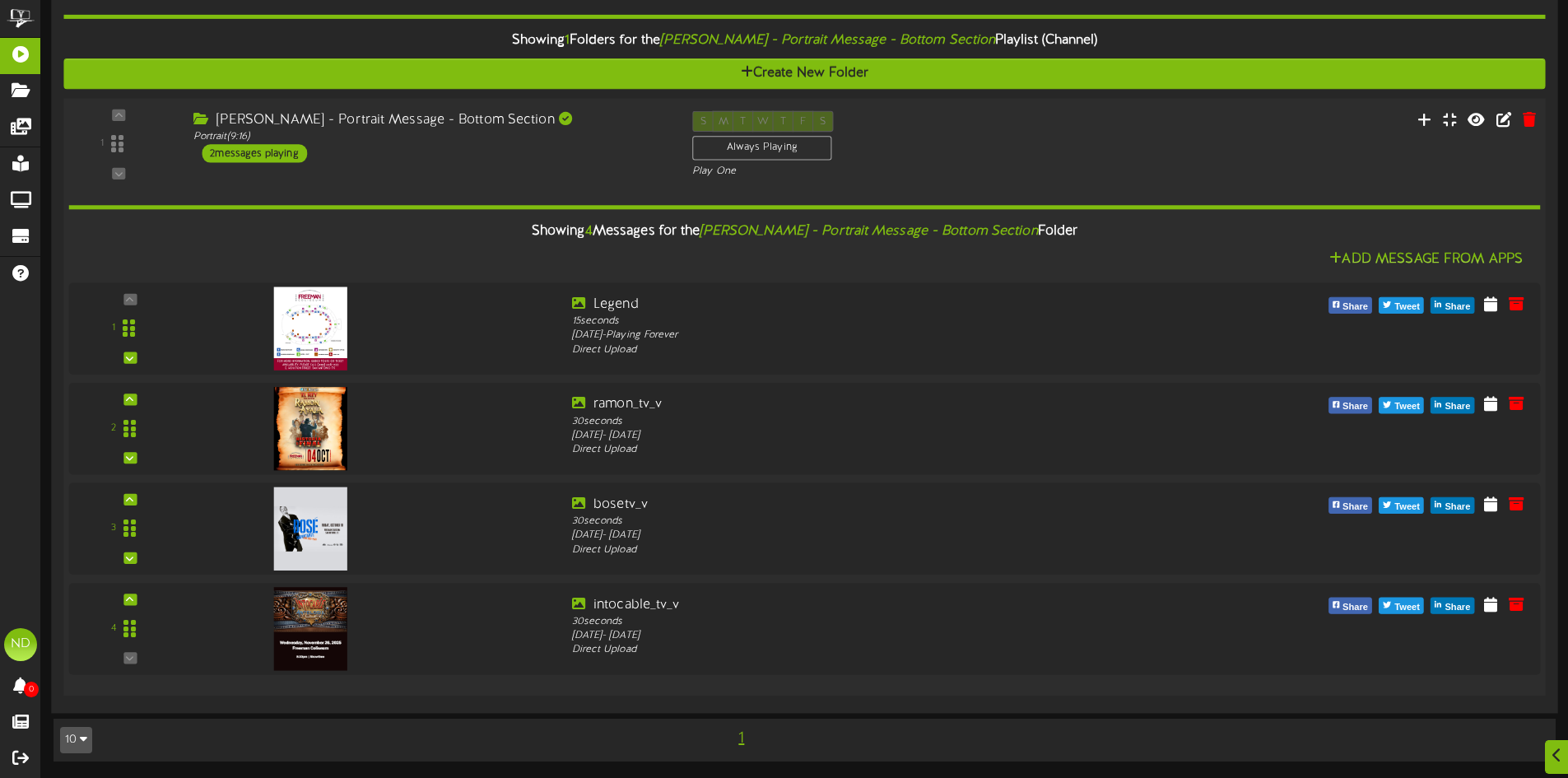
click at [284, 152] on div "2 messages playing" at bounding box center [254, 153] width 105 height 18
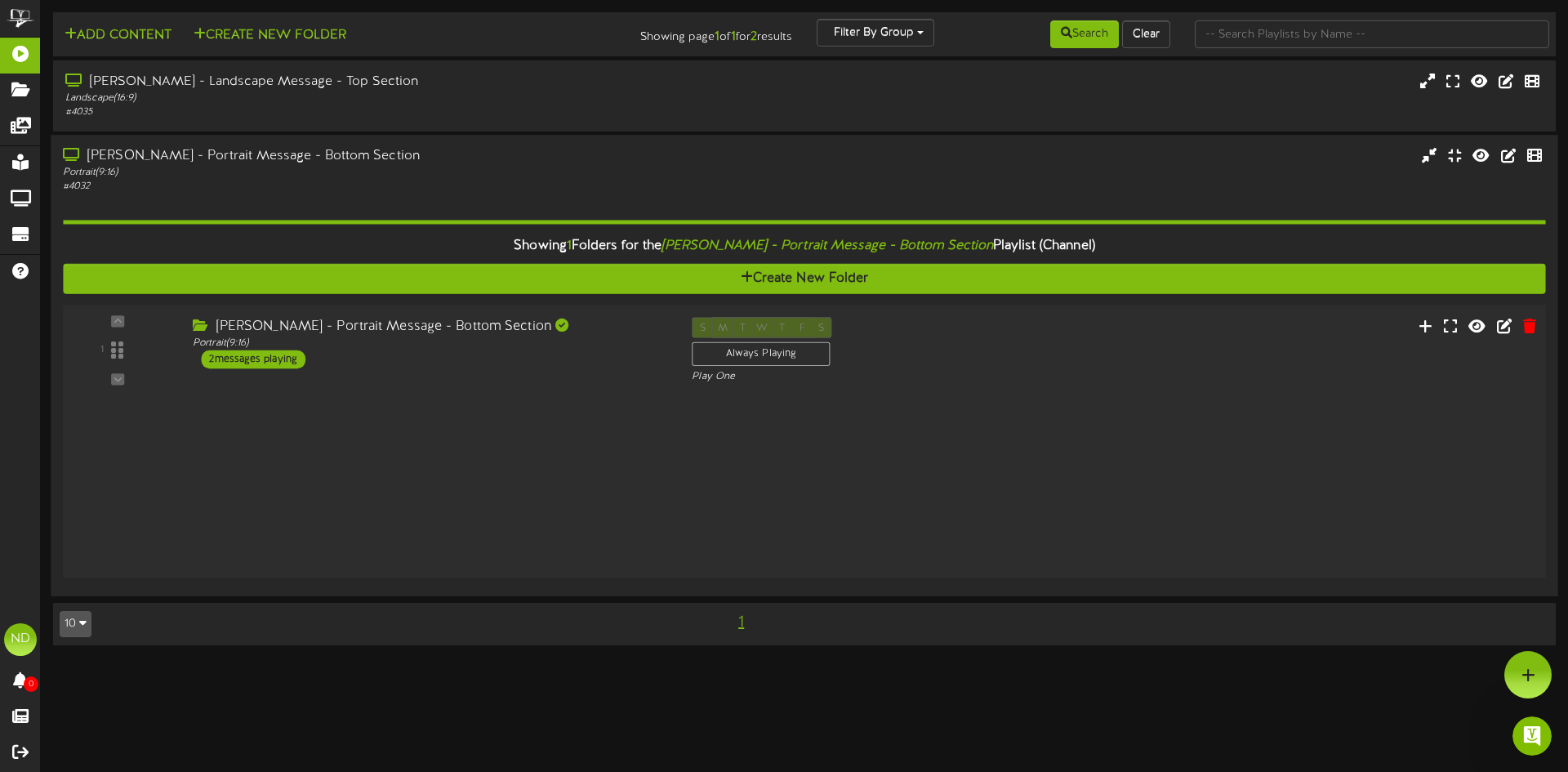
scroll to position [0, 0]
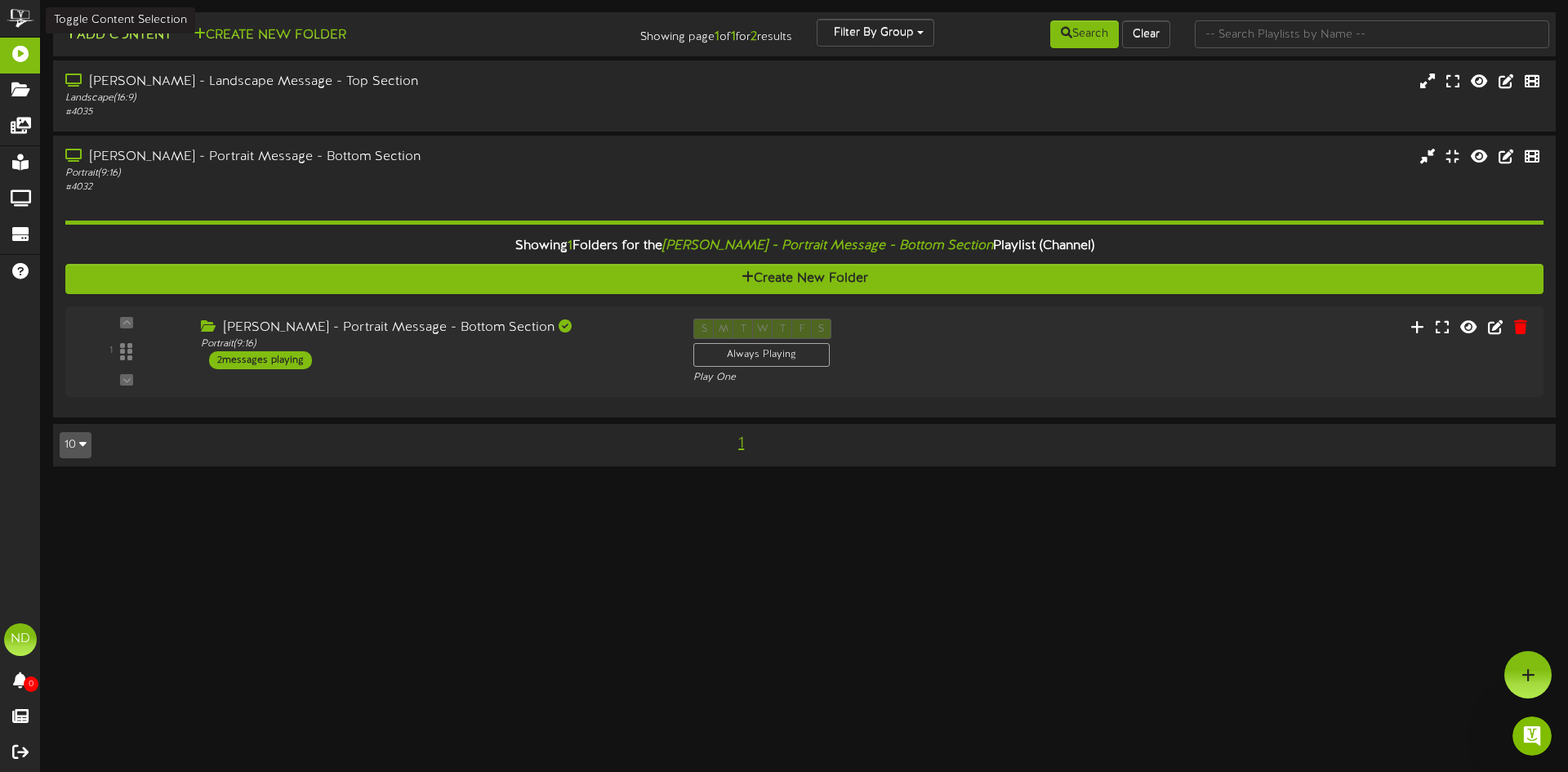
click at [134, 39] on button "Add Content" at bounding box center [118, 35] width 117 height 20
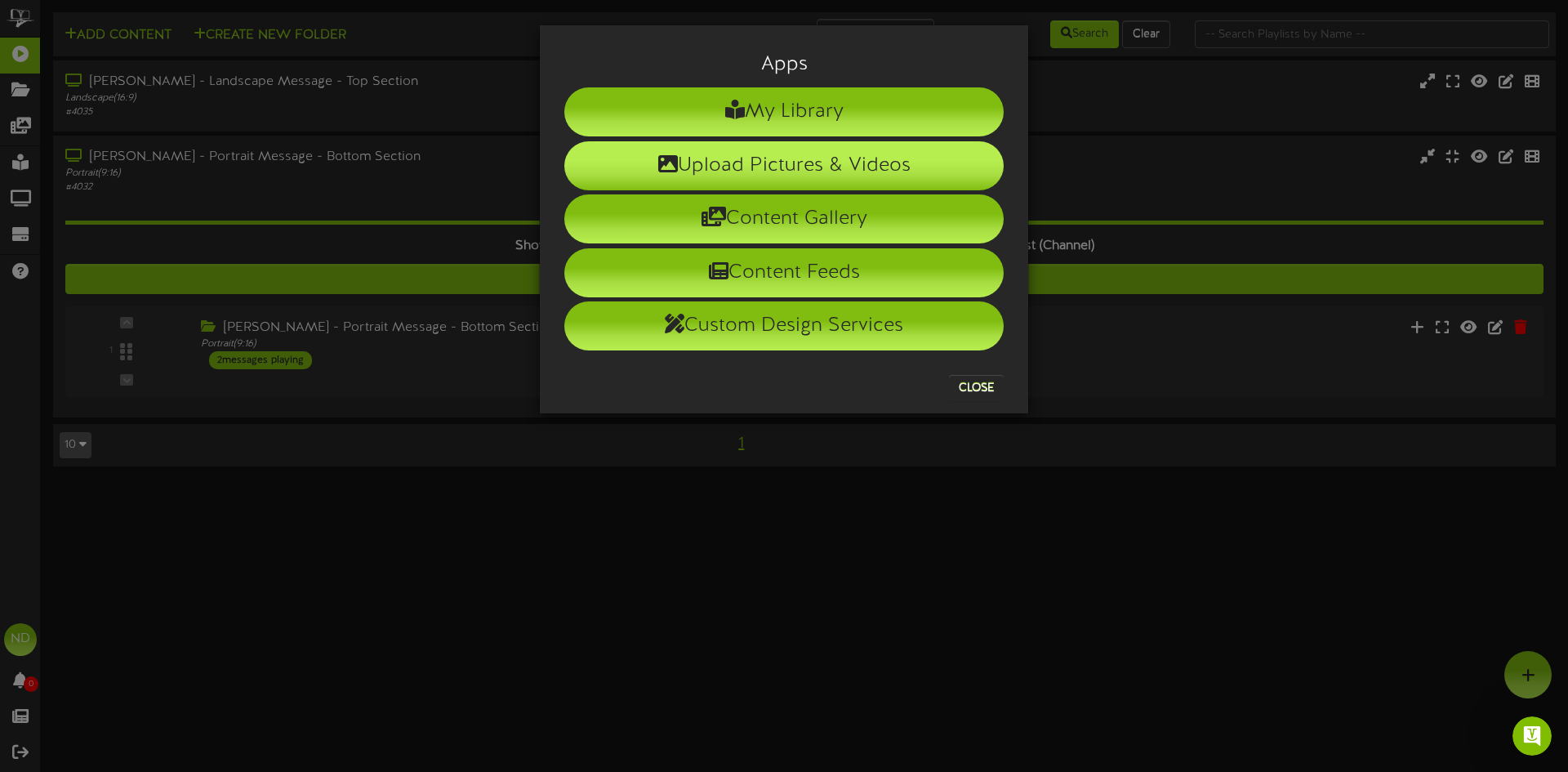
click at [758, 160] on li "Upload Pictures & Videos" at bounding box center [784, 166] width 439 height 49
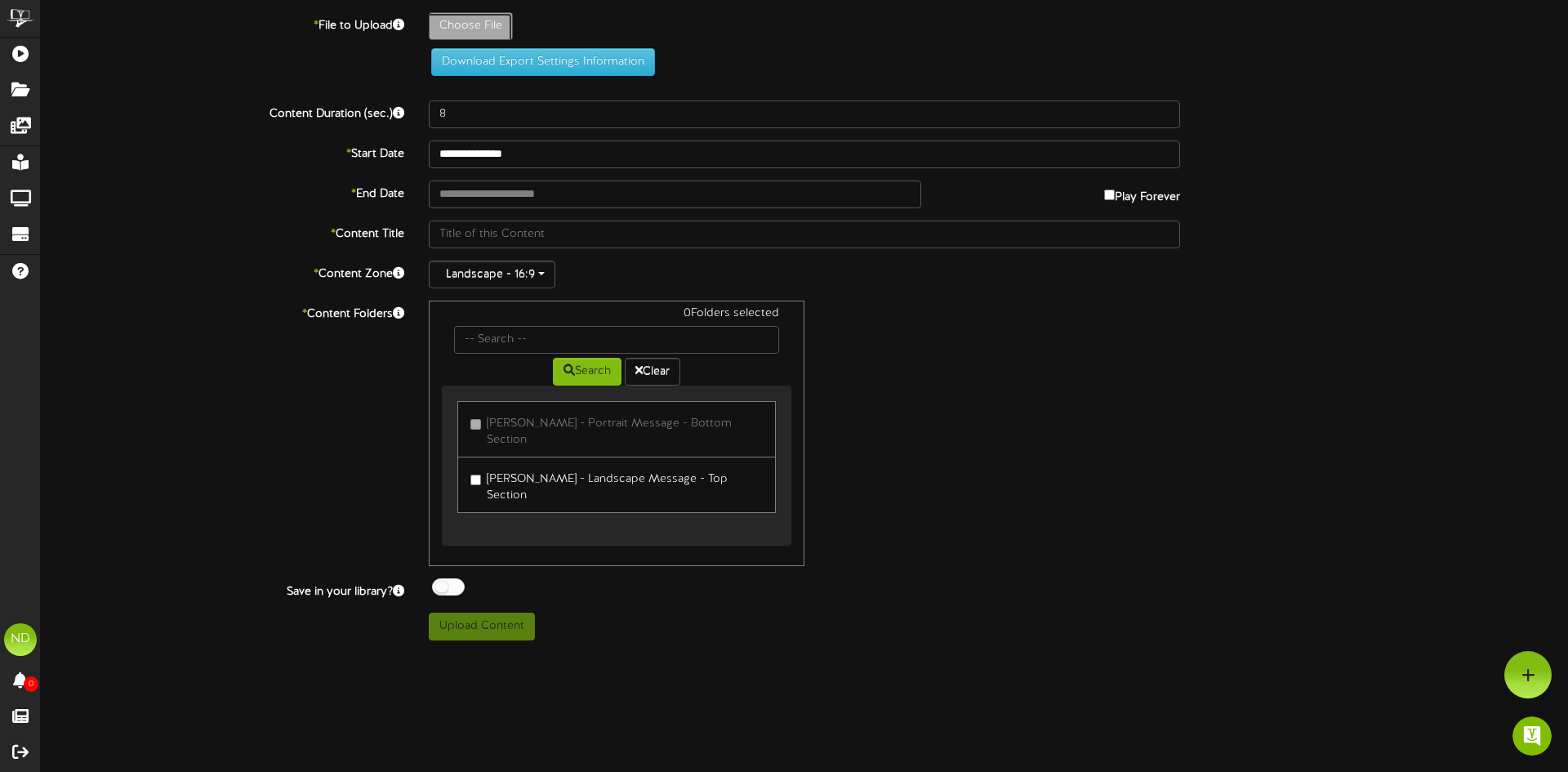
type input "**********"
type input "BBRF251100x500px"
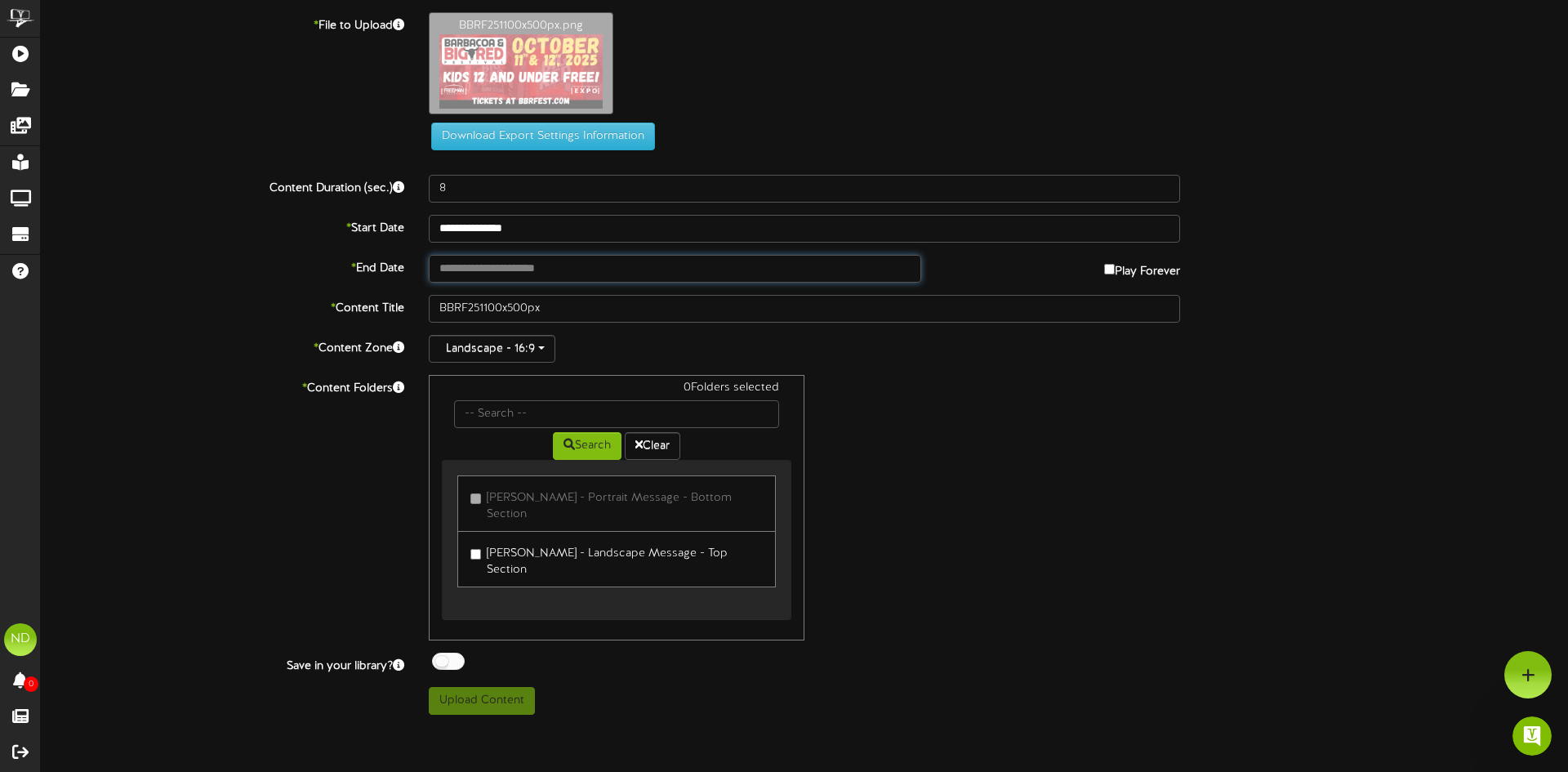
click at [473, 262] on input "text" at bounding box center [675, 269] width 492 height 28
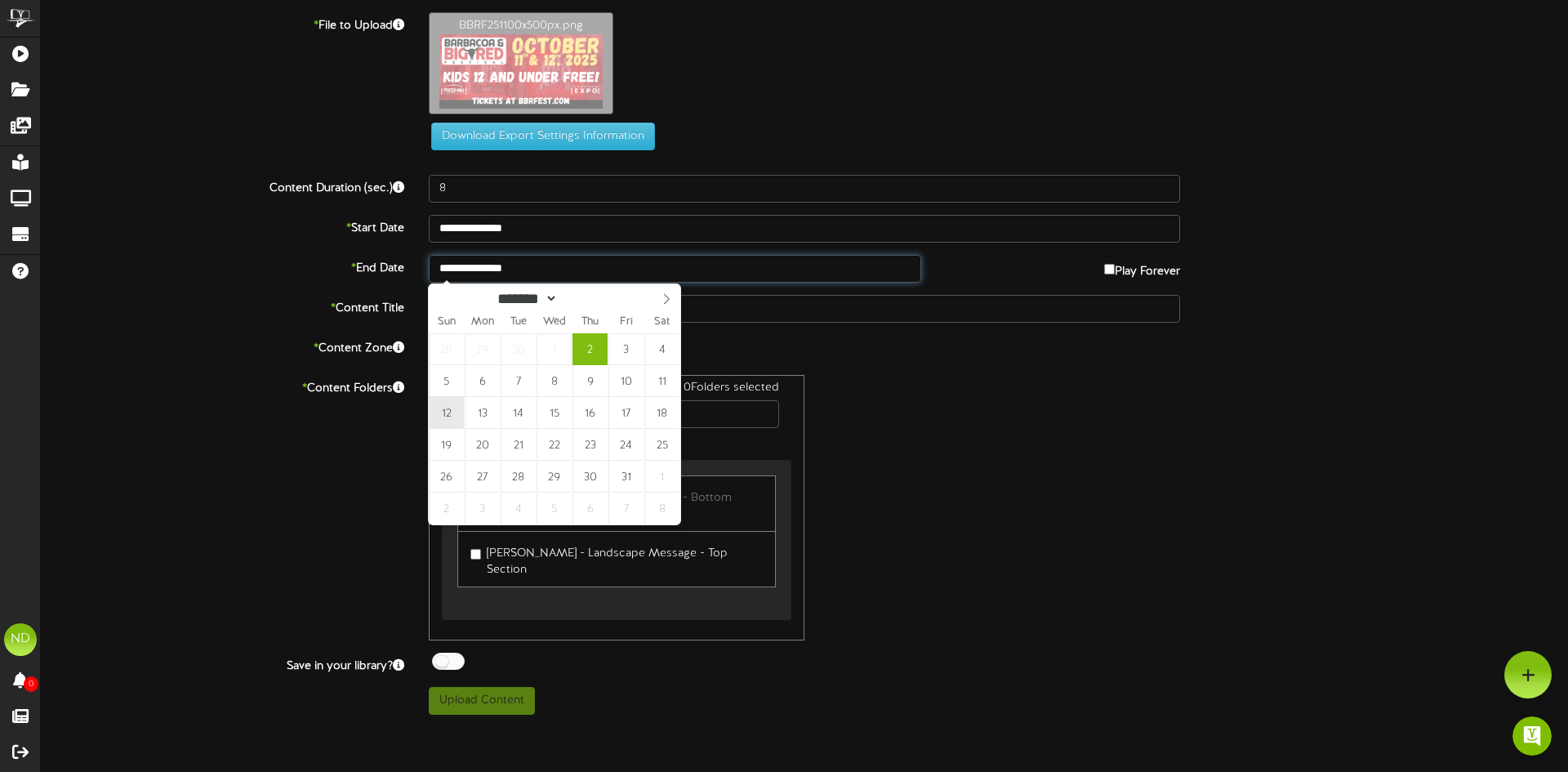
type input "**********"
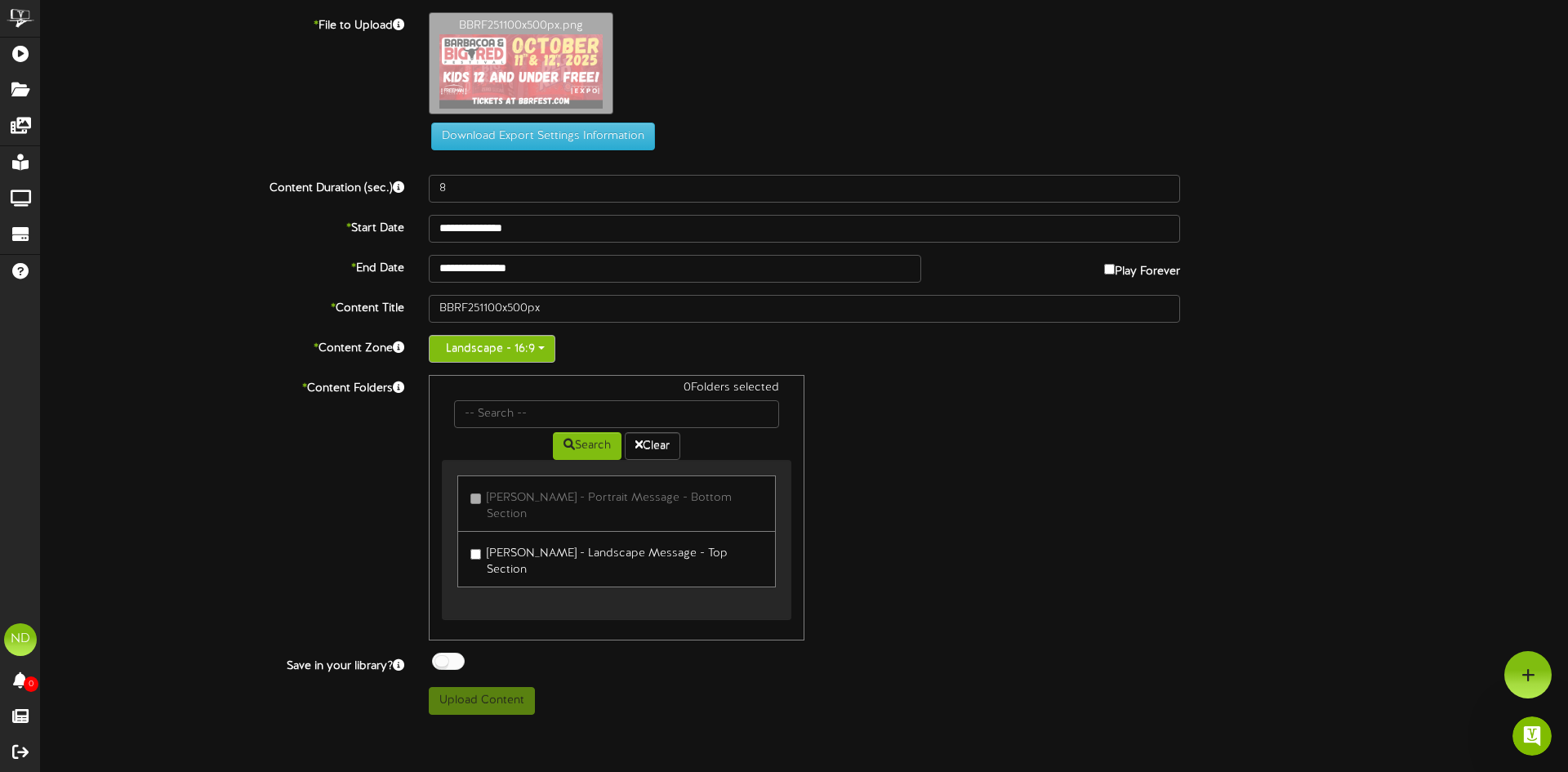
click at [479, 351] on button "Landscape - 16:9" at bounding box center [492, 349] width 127 height 28
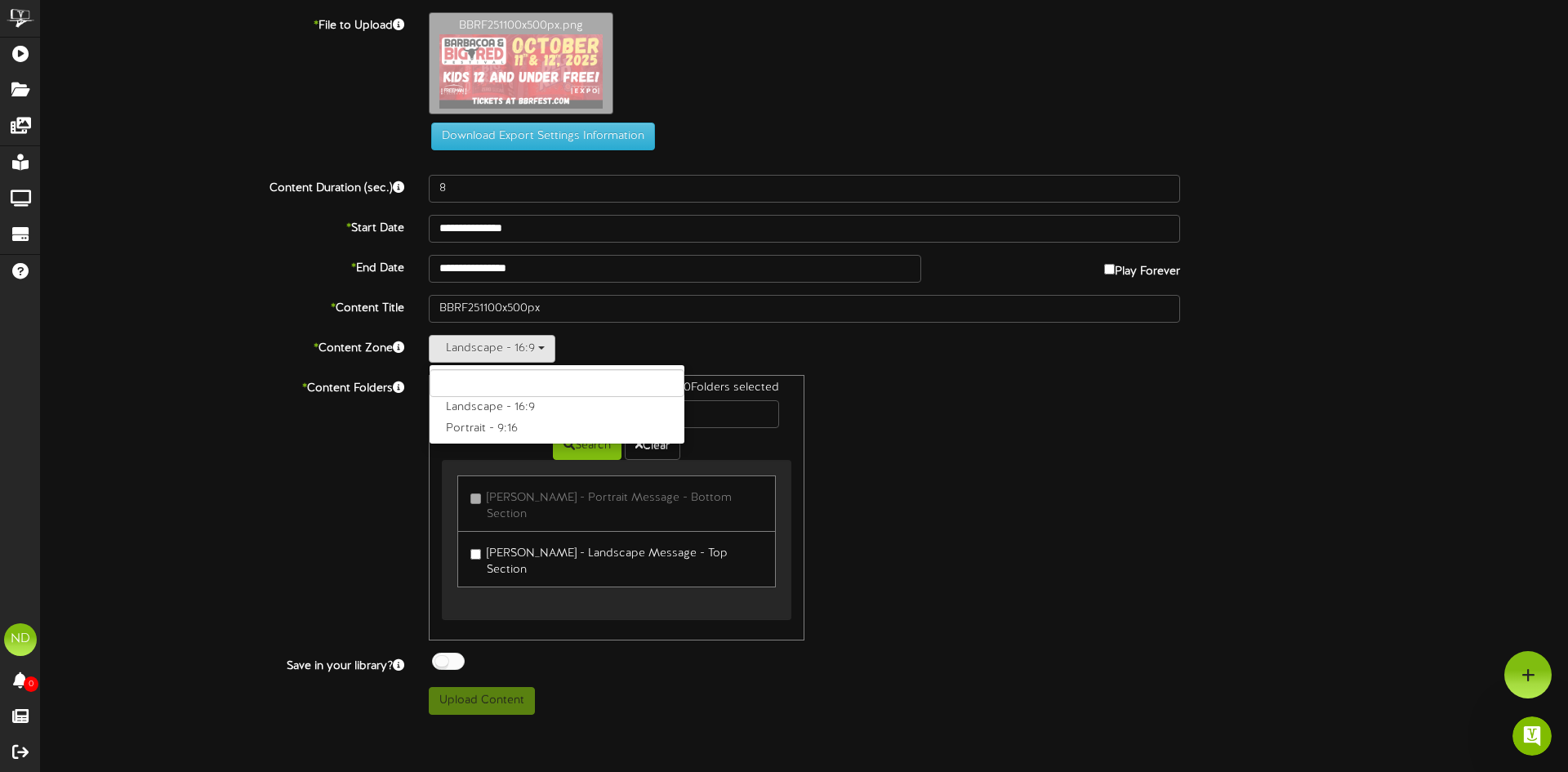
click at [467, 403] on label "Landscape - 16:9" at bounding box center [557, 407] width 255 height 21
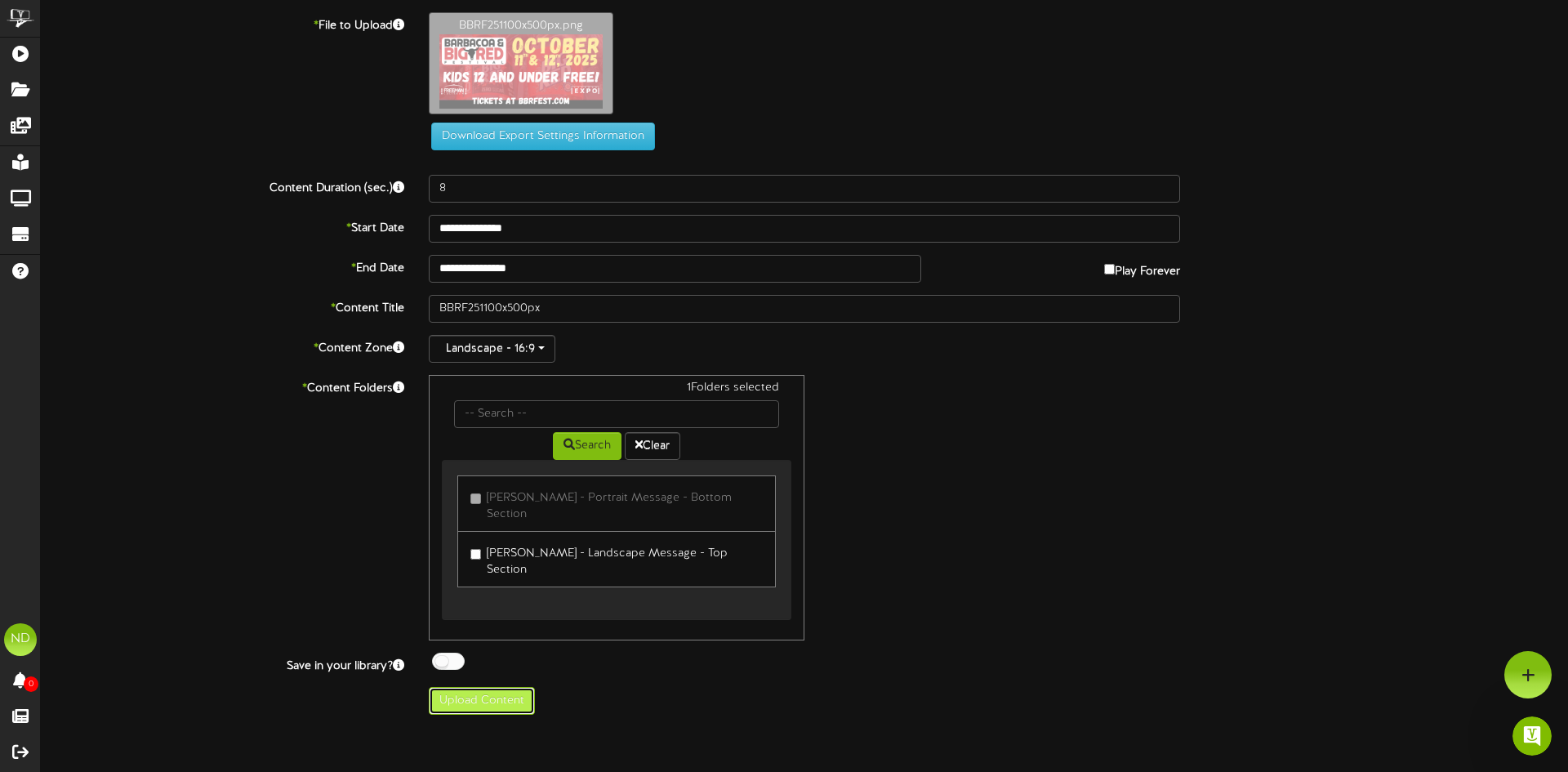
click at [470, 687] on button "Upload Content" at bounding box center [482, 701] width 106 height 28
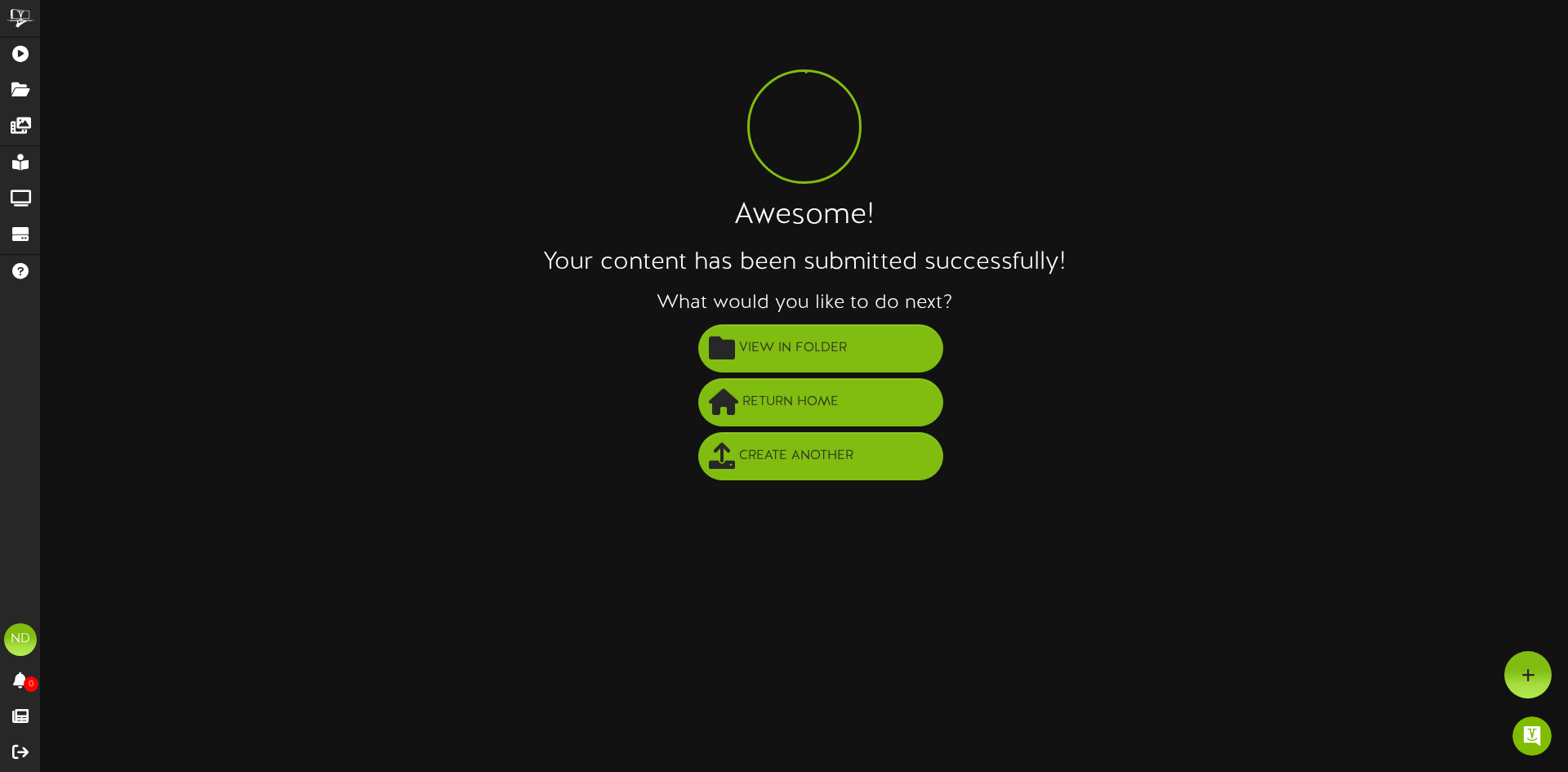
click at [838, 492] on html "ChannelValet Playlists Folders Messages My Library Groups Devices Help ND Nikko…" at bounding box center [784, 245] width 1568 height 492
click at [799, 397] on span "Return Home" at bounding box center [790, 402] width 105 height 27
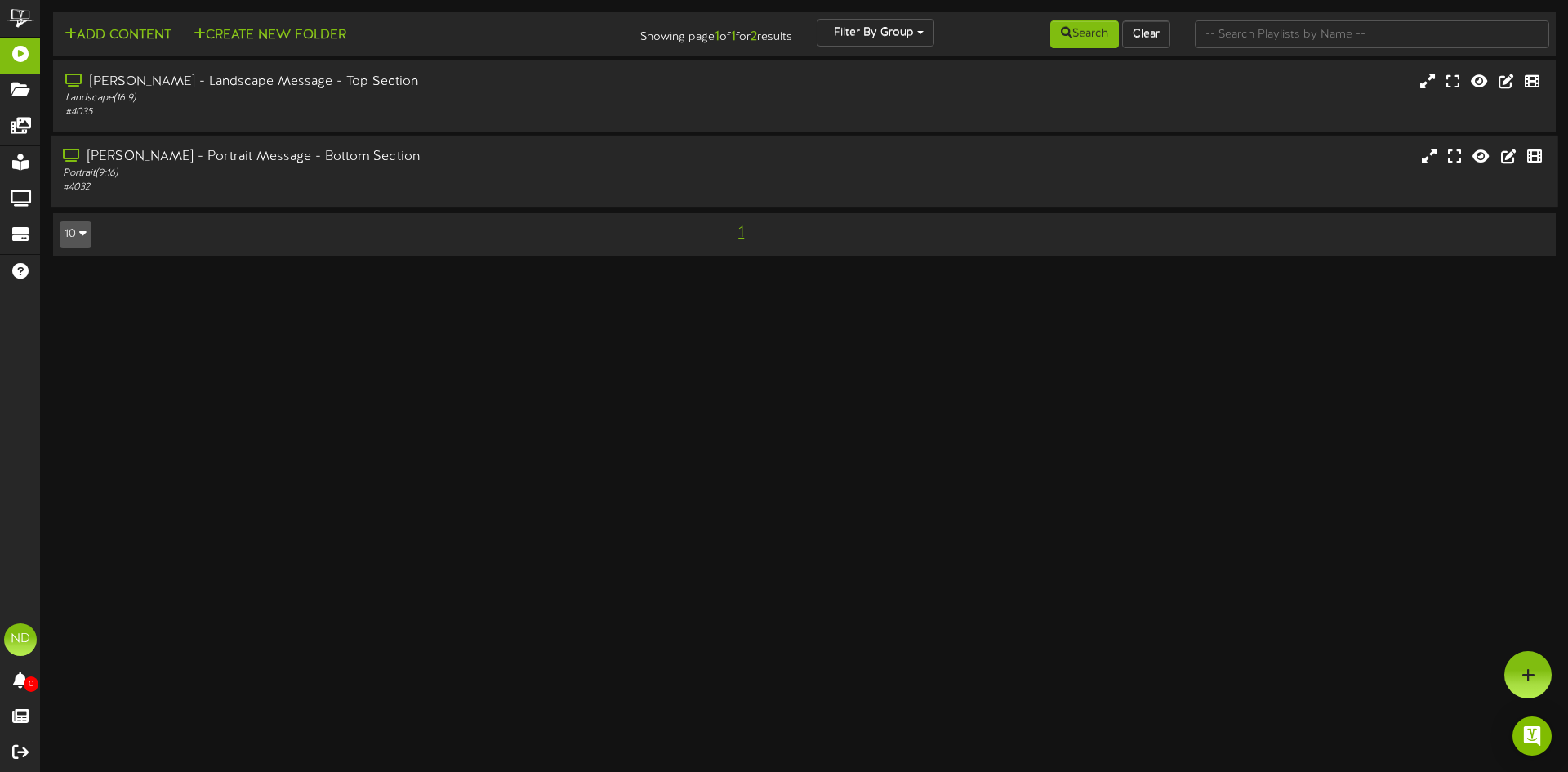
click at [250, 149] on div "[PERSON_NAME] - Portrait Message - Bottom Section" at bounding box center [365, 157] width 603 height 18
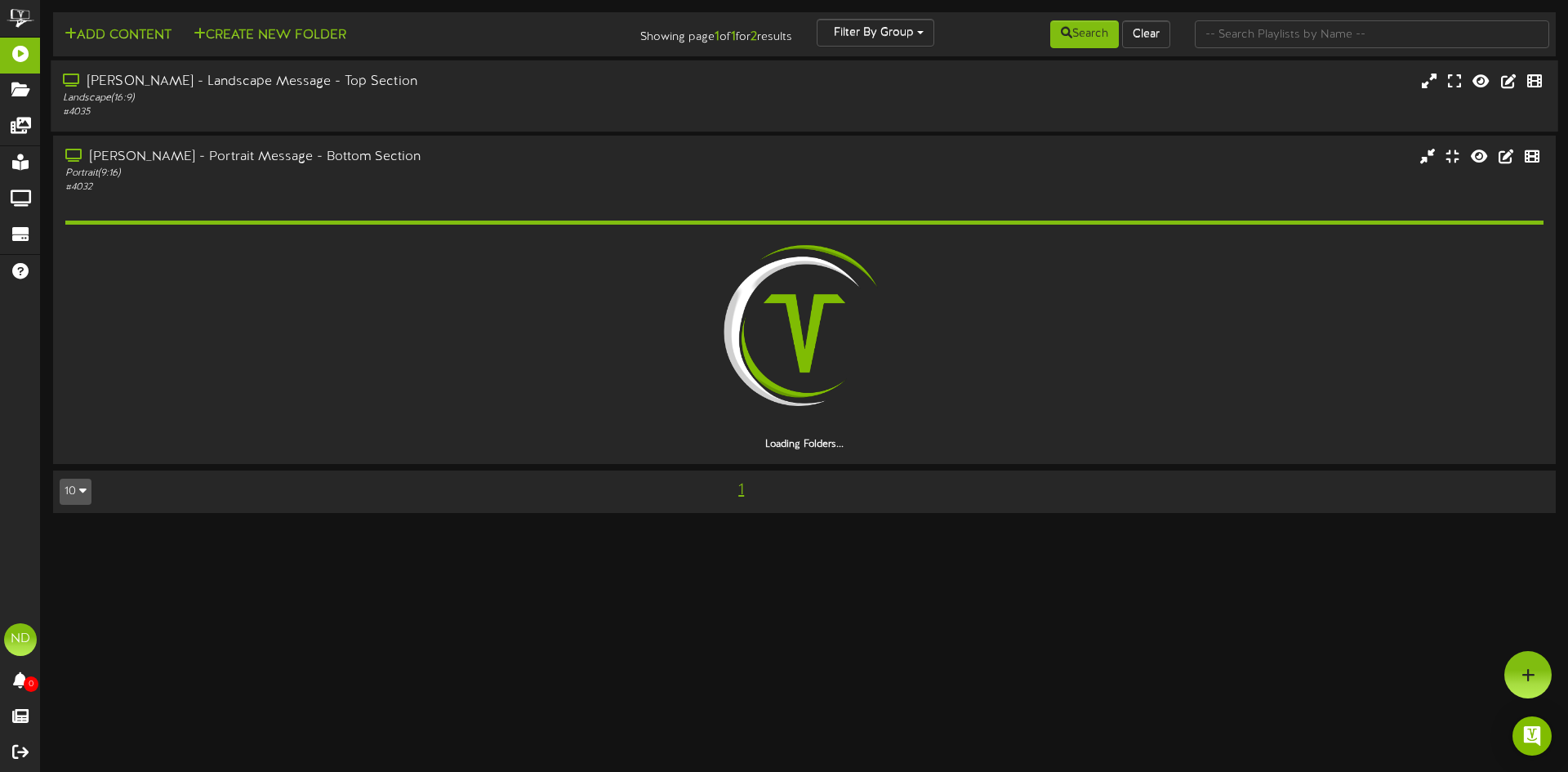
click at [260, 86] on div "[PERSON_NAME] - Landscape Message - Top Section" at bounding box center [365, 82] width 603 height 18
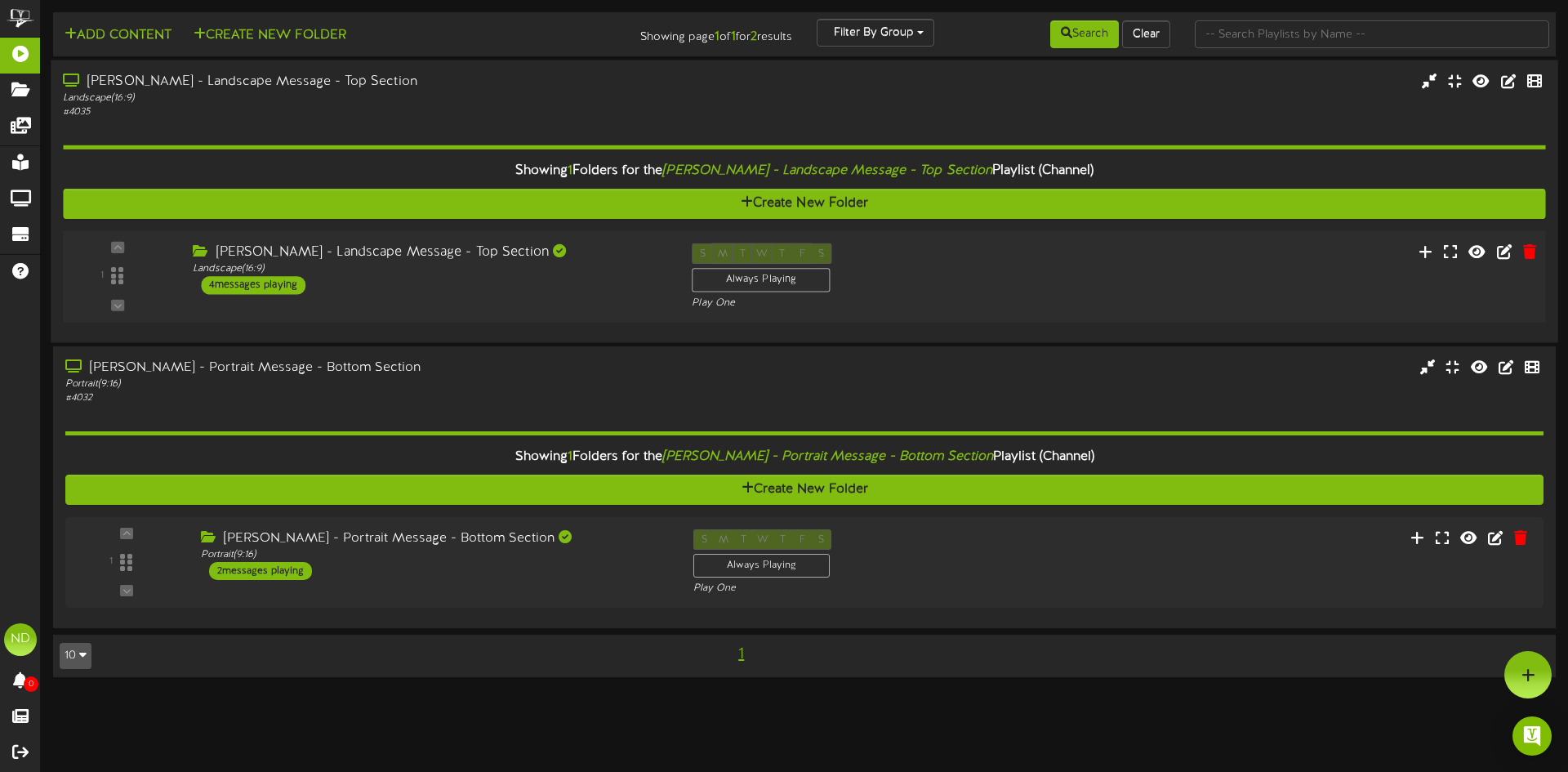
click at [247, 285] on div "4 messages playing" at bounding box center [253, 285] width 105 height 18
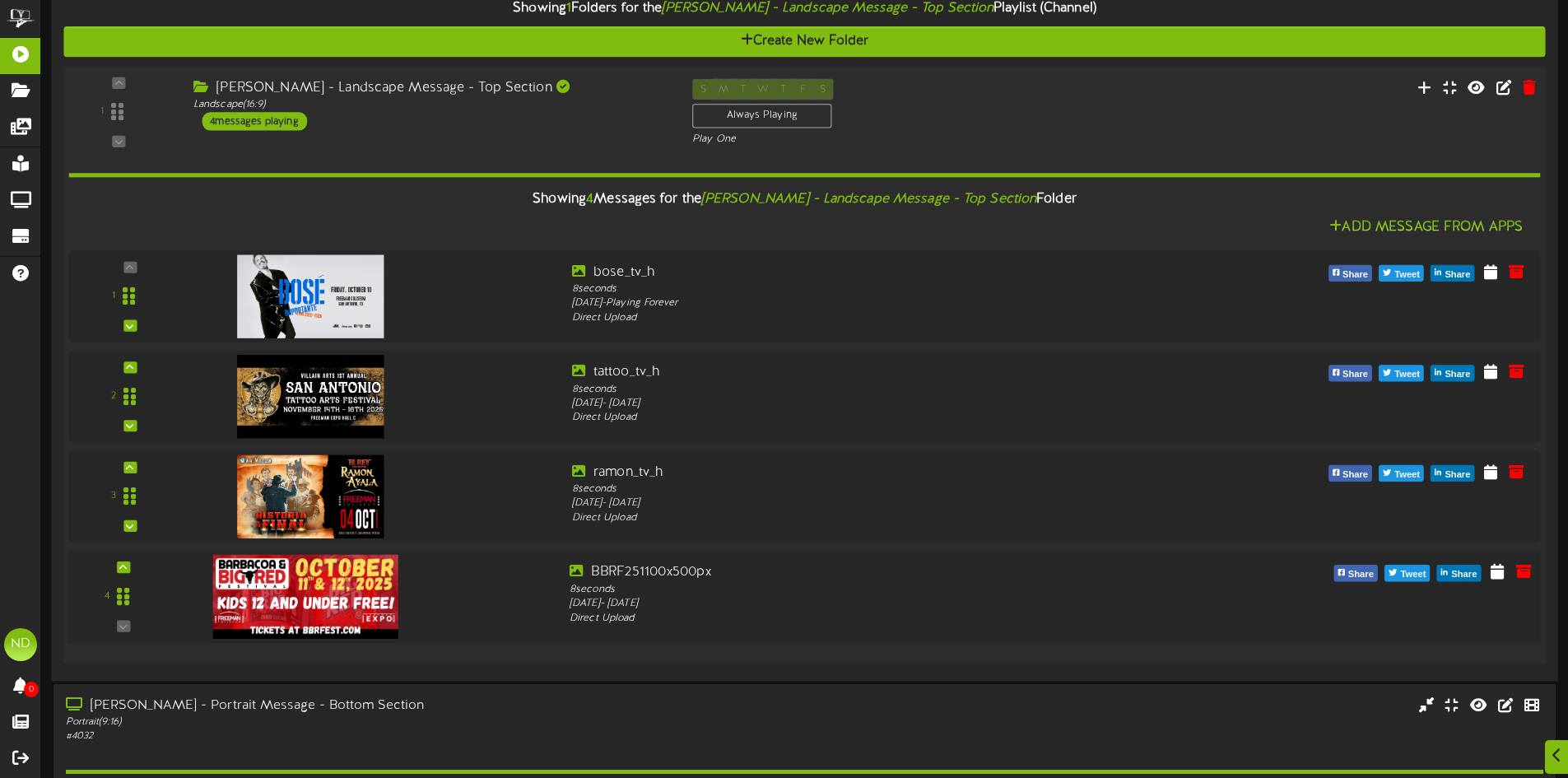
scroll to position [165, 0]
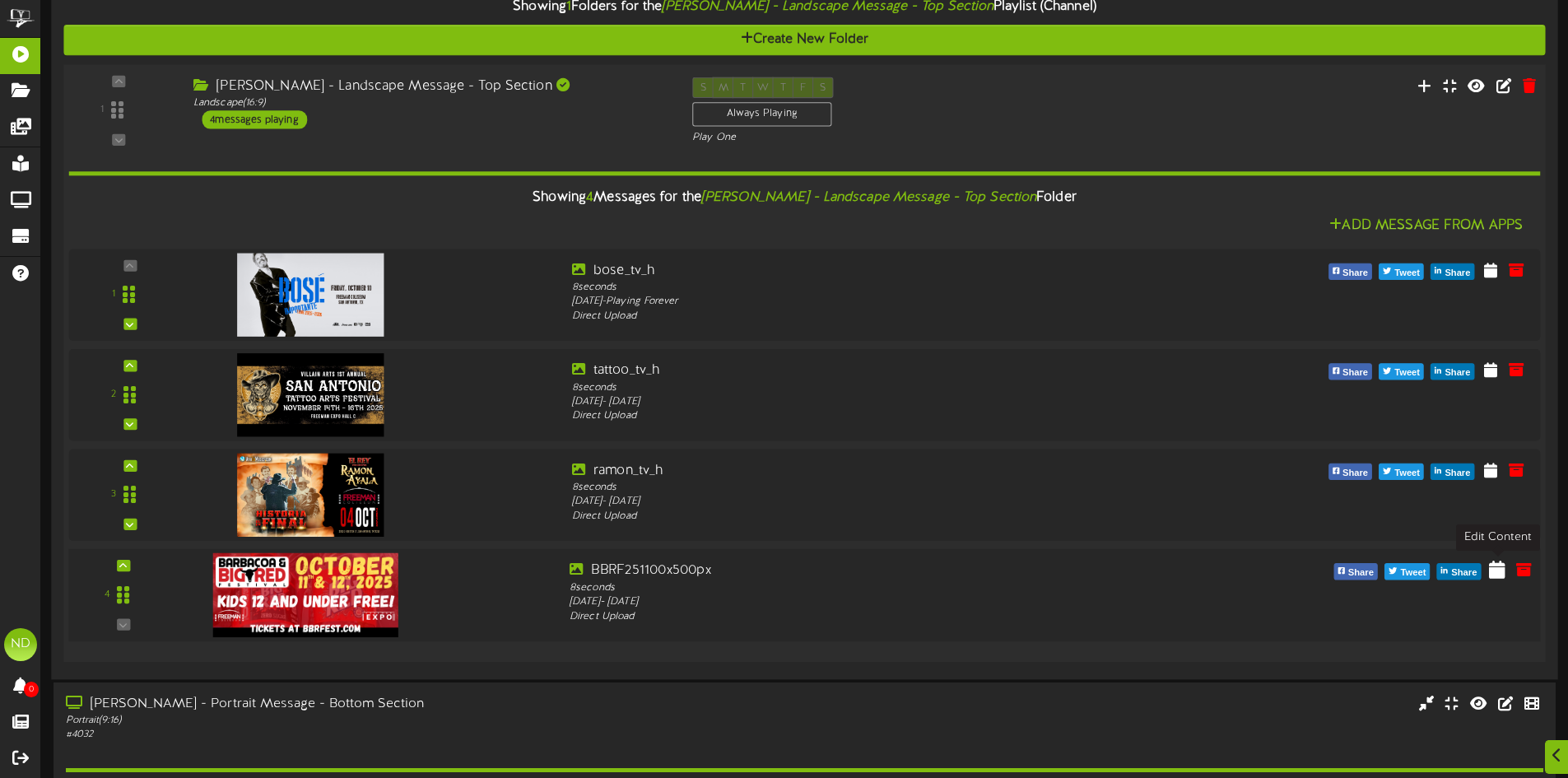
click at [1496, 573] on icon at bounding box center [1496, 569] width 17 height 18
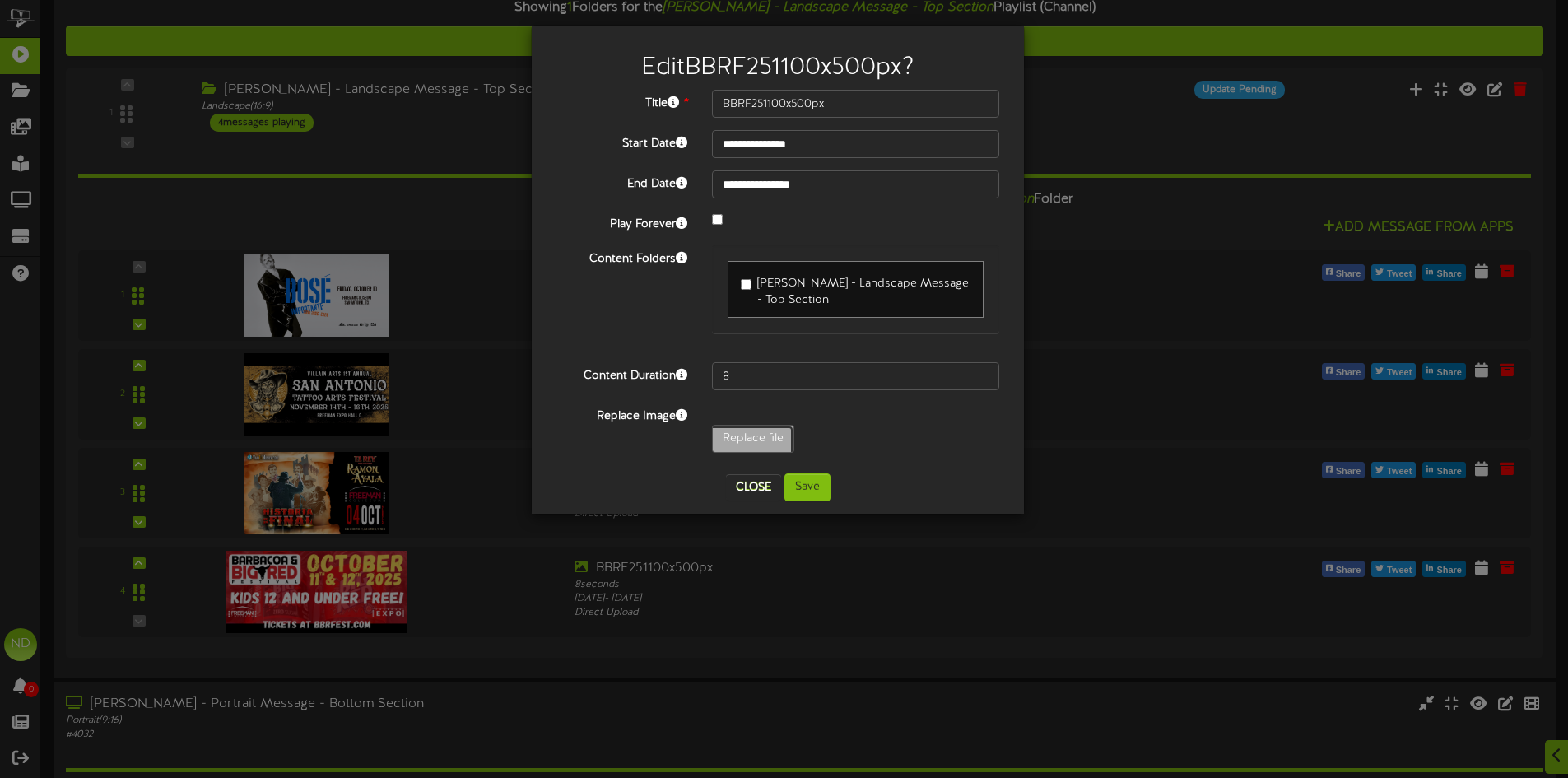
type input "**********"
type input "BBRF25600x340px"
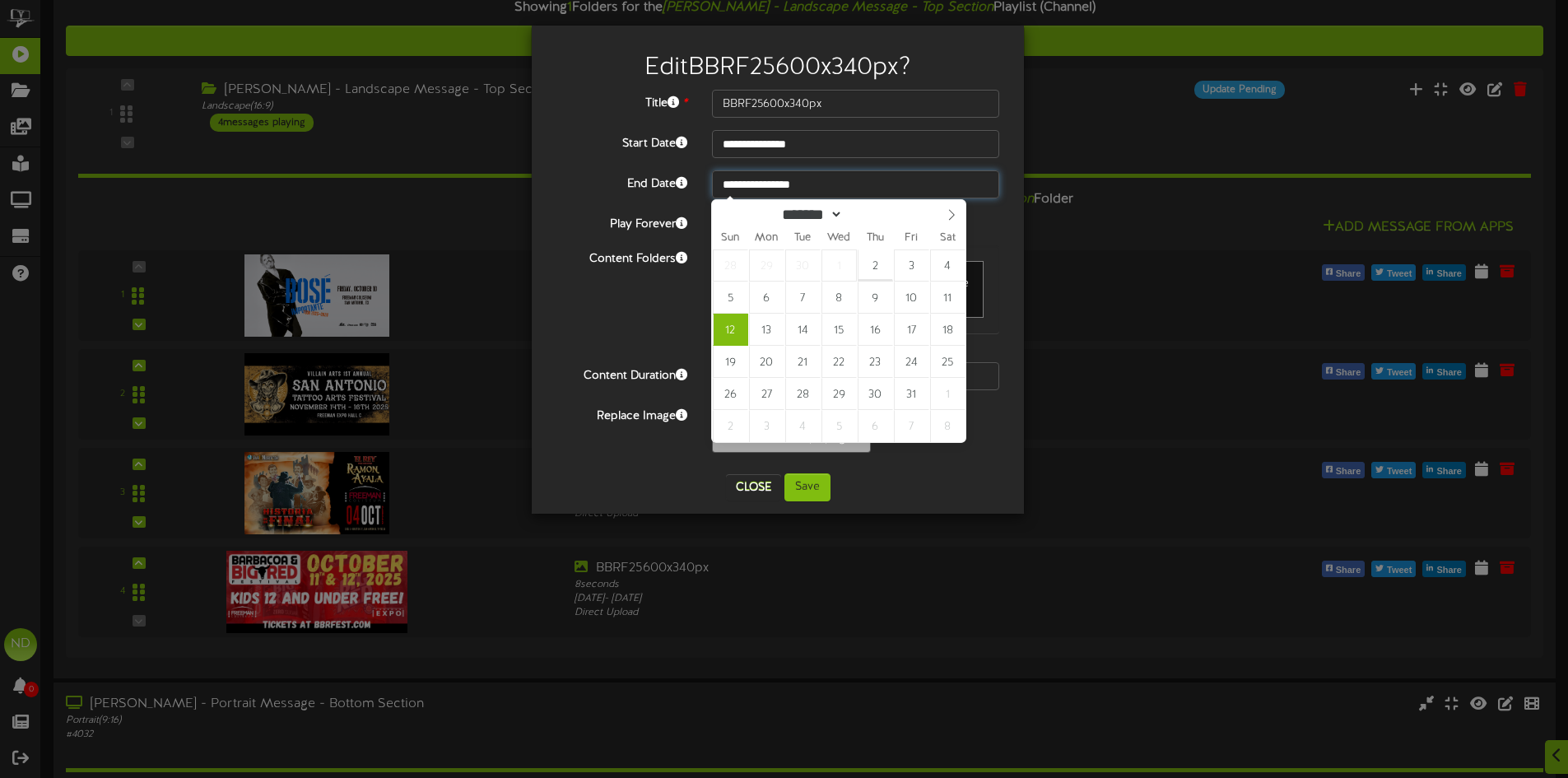
click at [851, 195] on input "**********" at bounding box center [856, 184] width 287 height 28
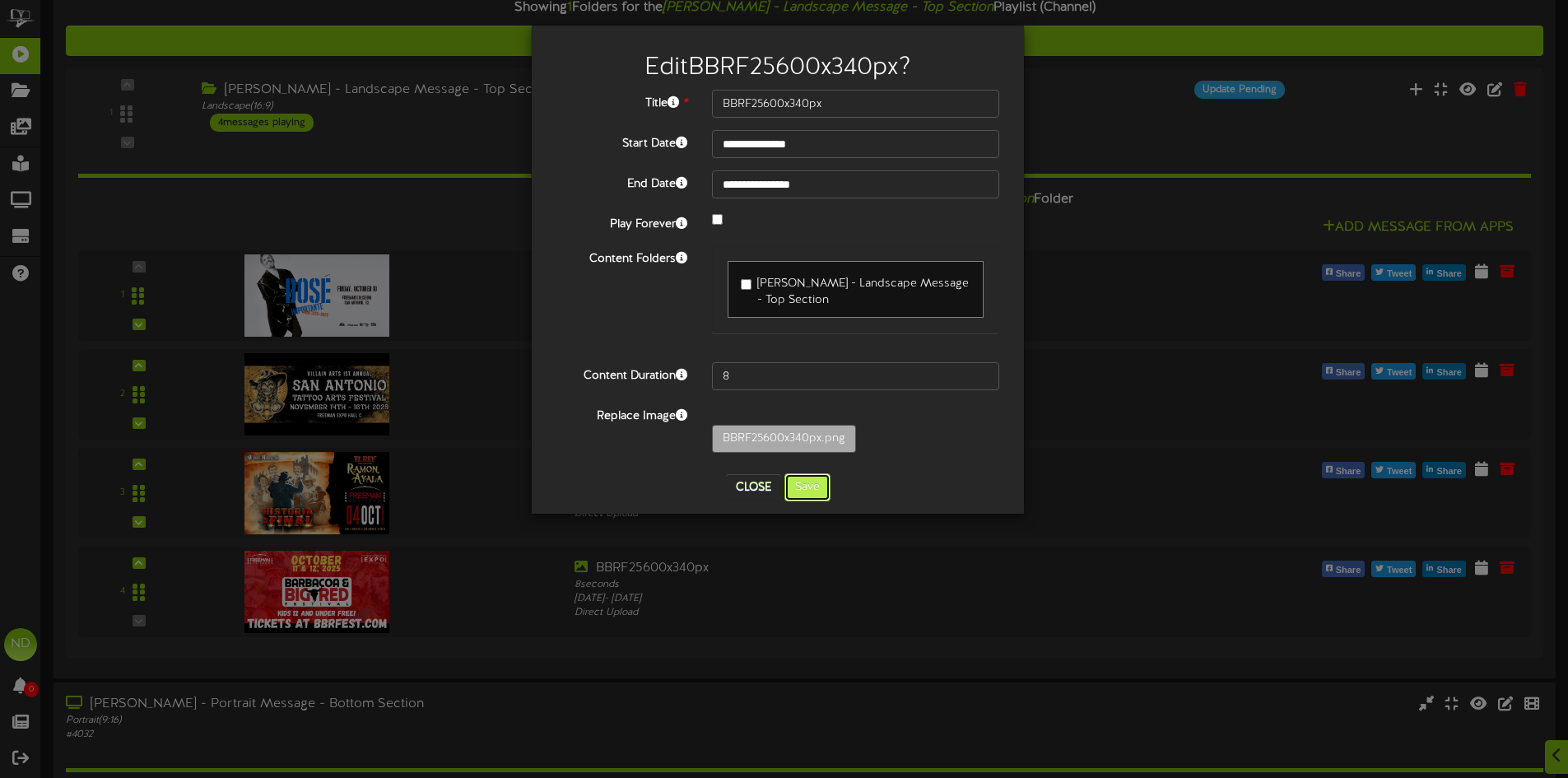
click at [817, 486] on button "Save" at bounding box center [807, 487] width 46 height 28
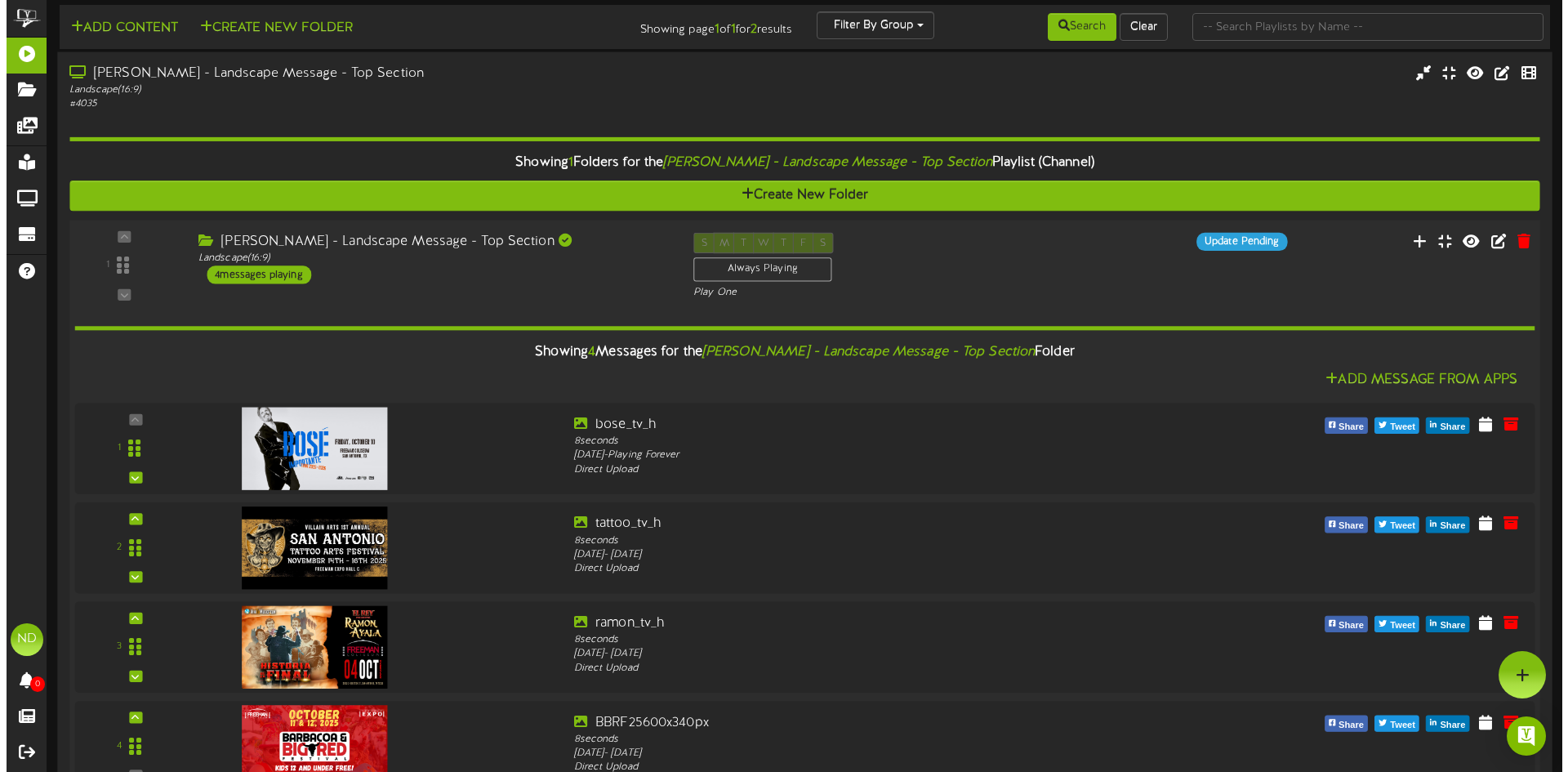
scroll to position [0, 0]
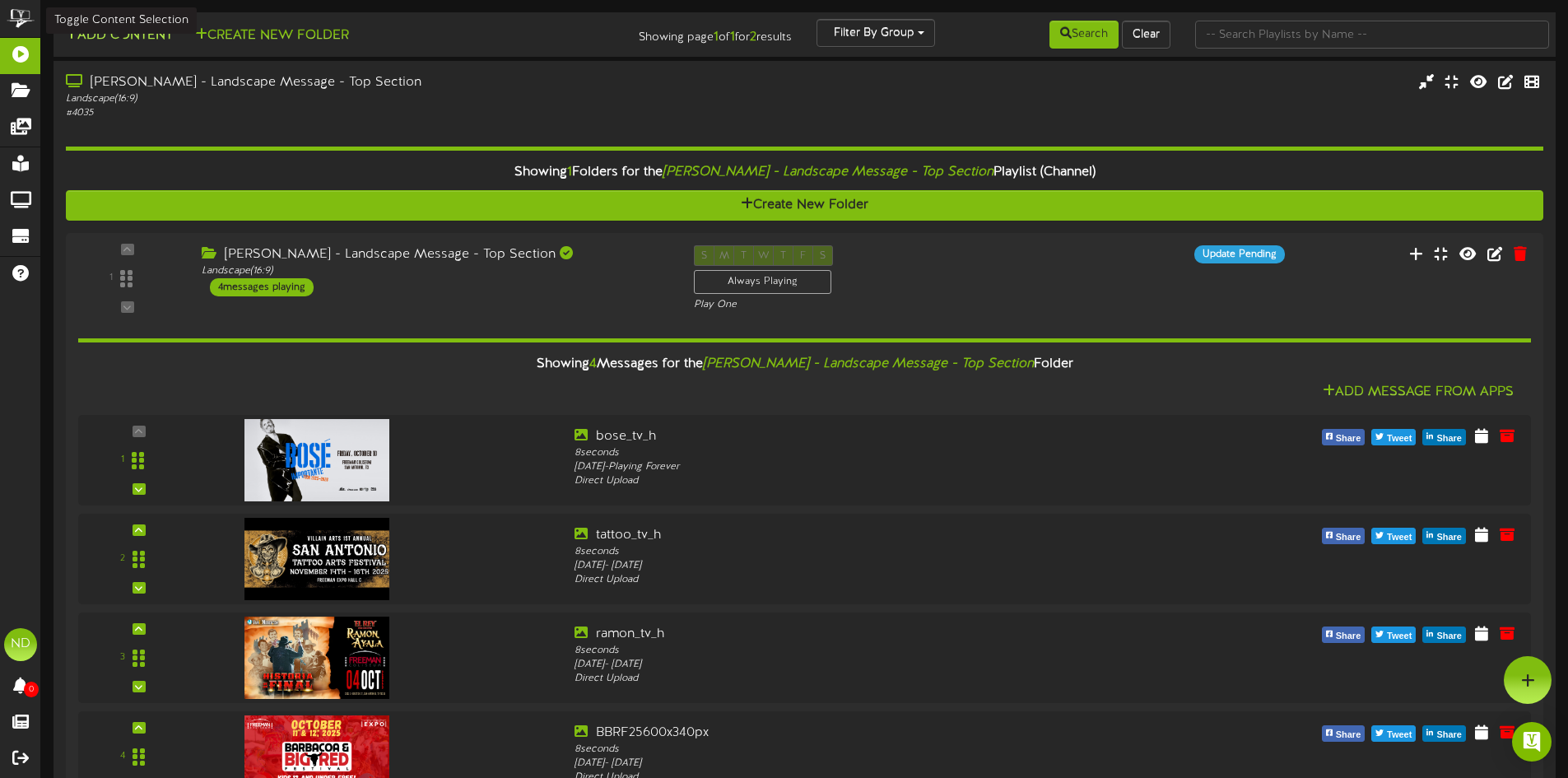
click at [128, 35] on button "Add Content" at bounding box center [119, 35] width 118 height 20
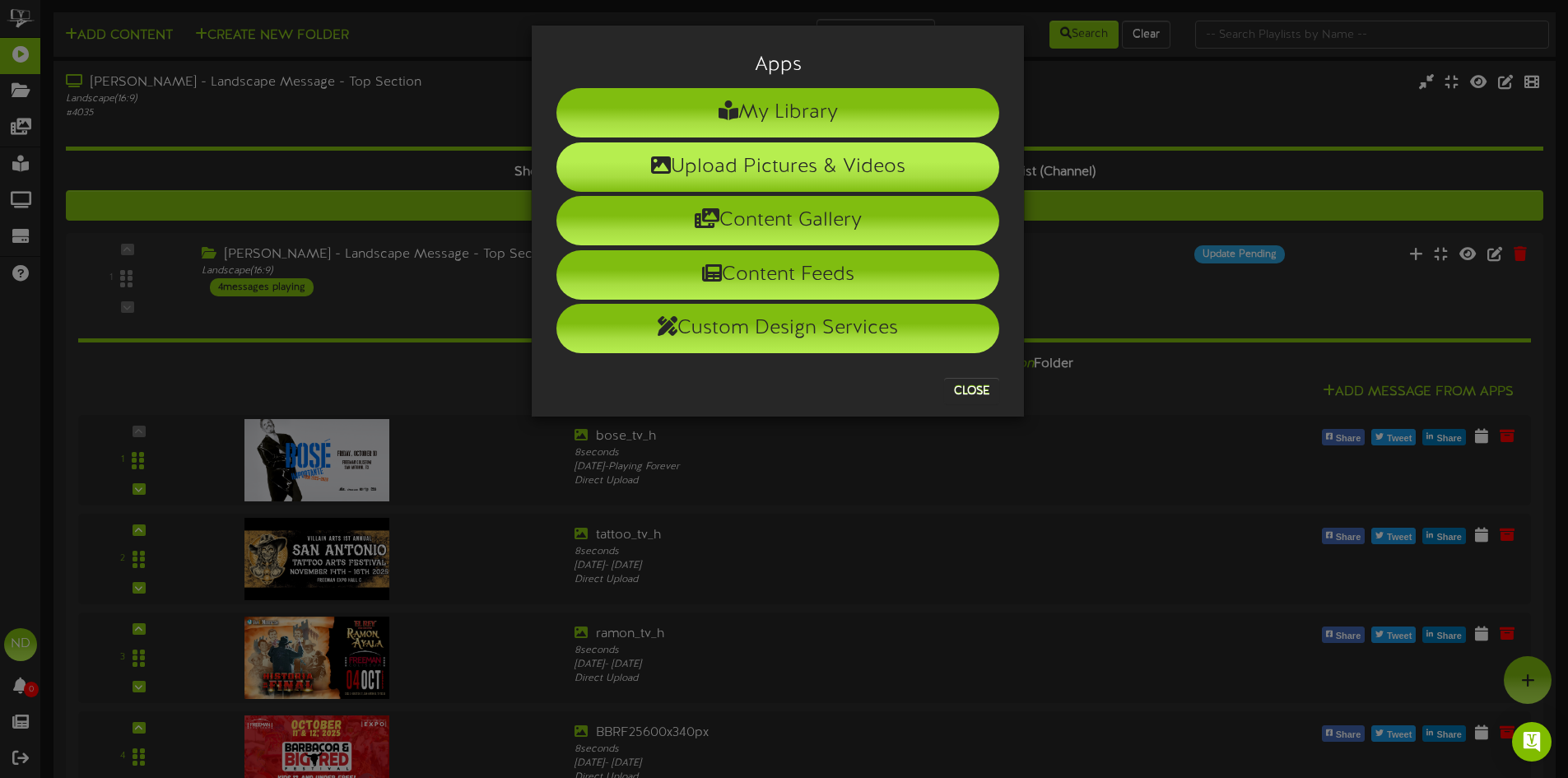
click at [754, 163] on li "Upload Pictures & Videos" at bounding box center [778, 167] width 443 height 50
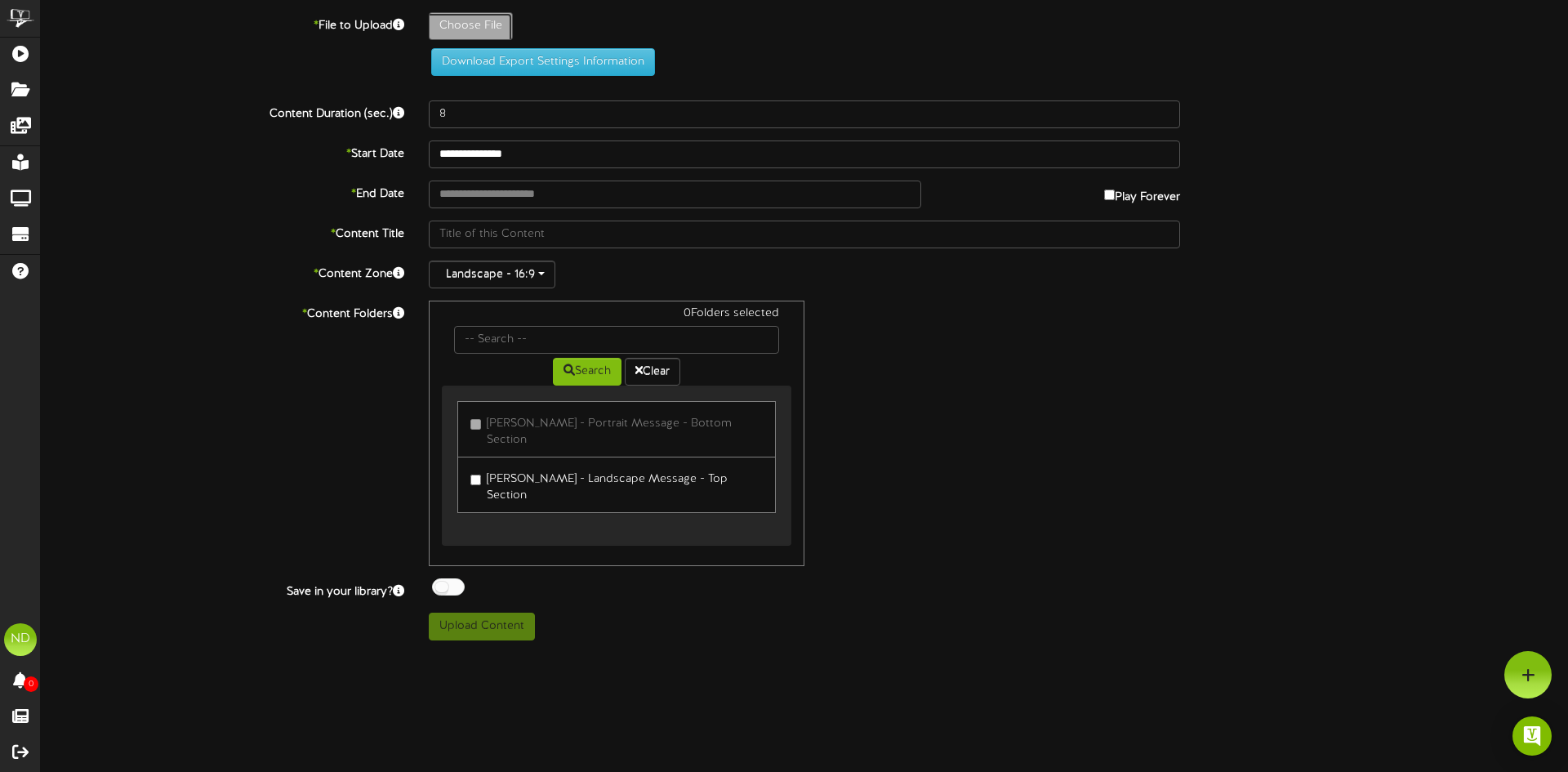
type input "**********"
type input "Spacecon2025FreemanDigitalSignage-1080608"
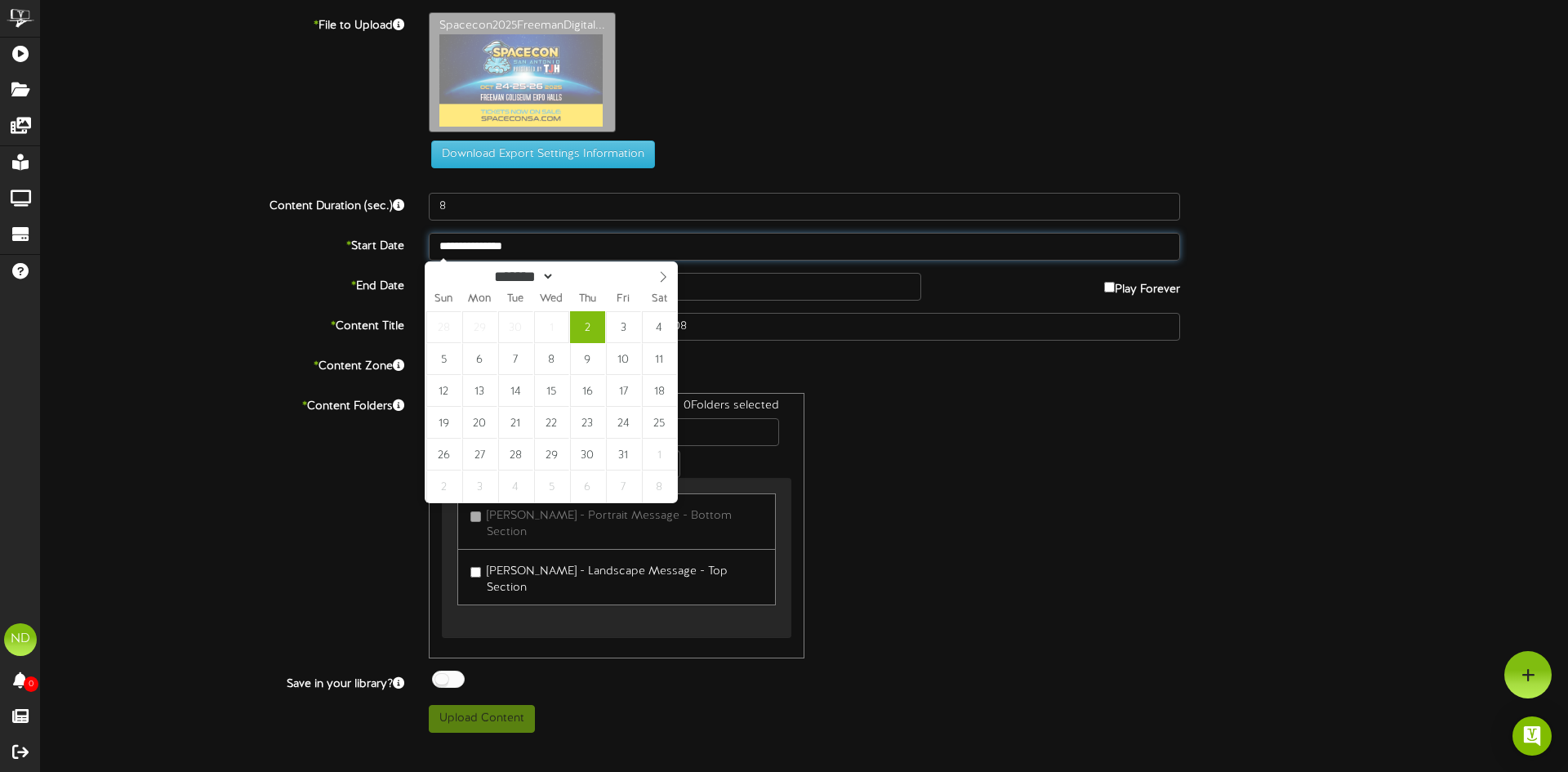
click at [470, 246] on input "**********" at bounding box center [804, 247] width 751 height 28
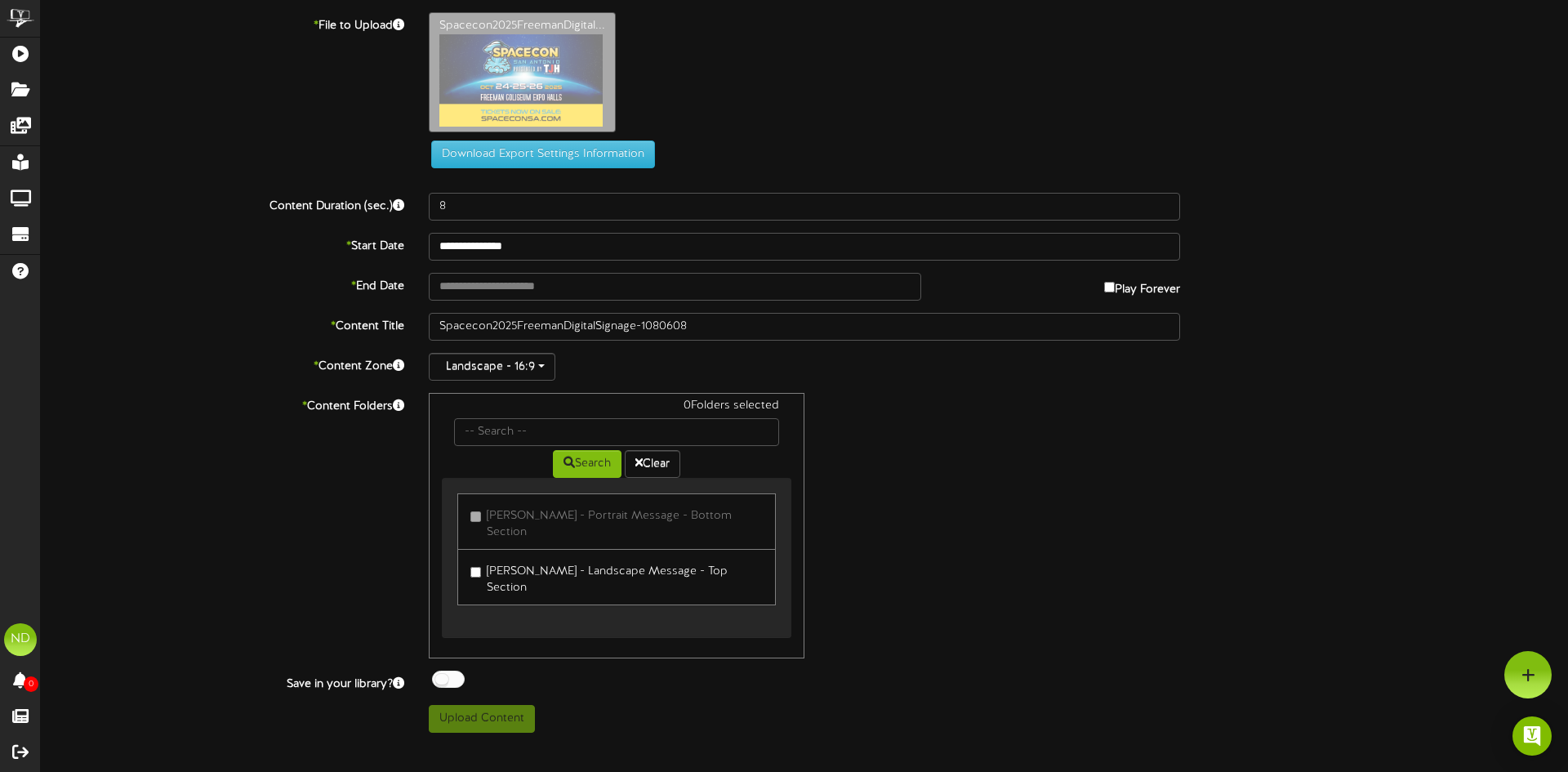
click at [904, 406] on div "0 Folders selected Search Clear Freeman - Portrait Message - Bottom Section" at bounding box center [804, 526] width 775 height 266
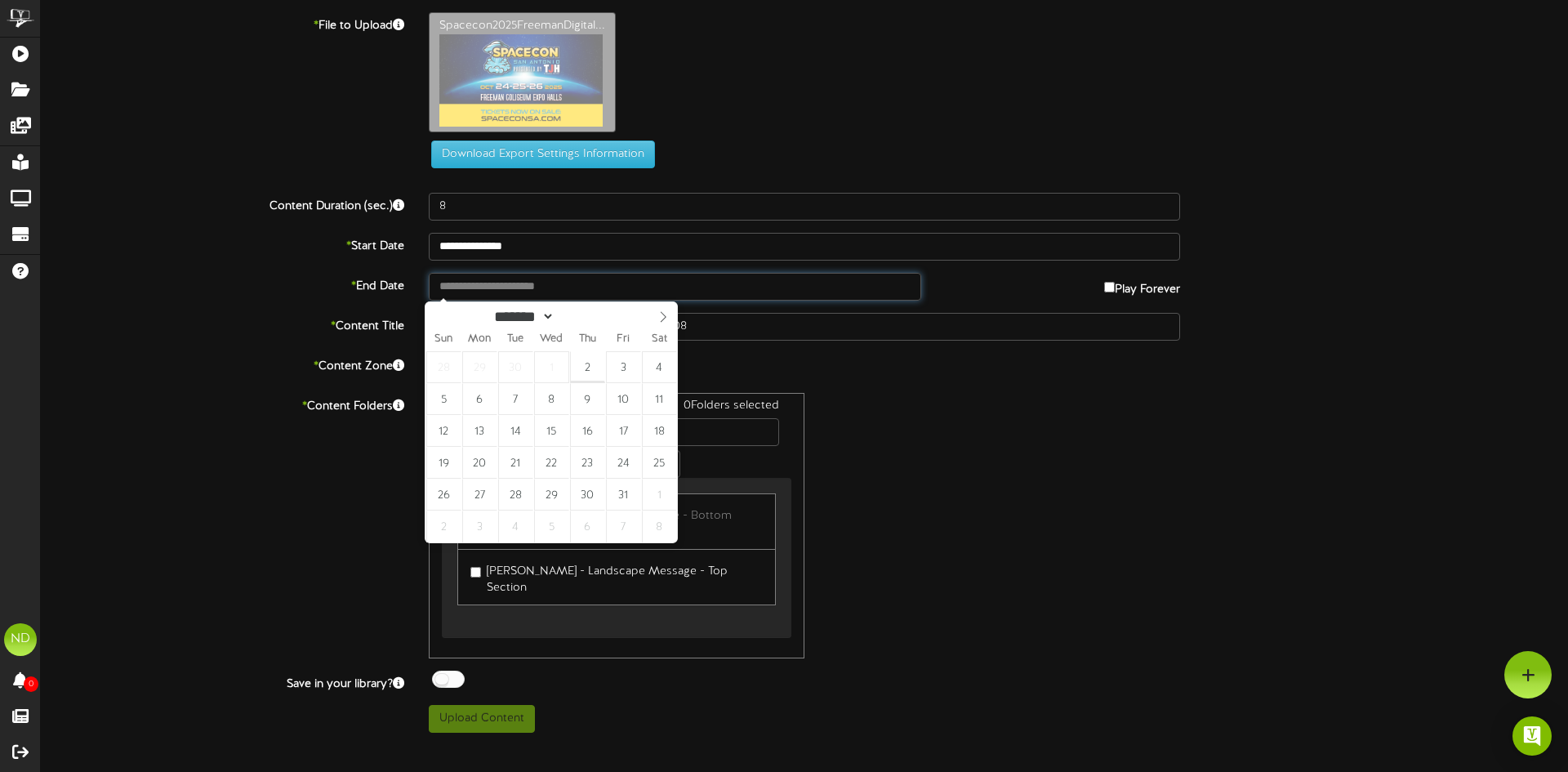
click at [461, 288] on input "text" at bounding box center [675, 287] width 492 height 28
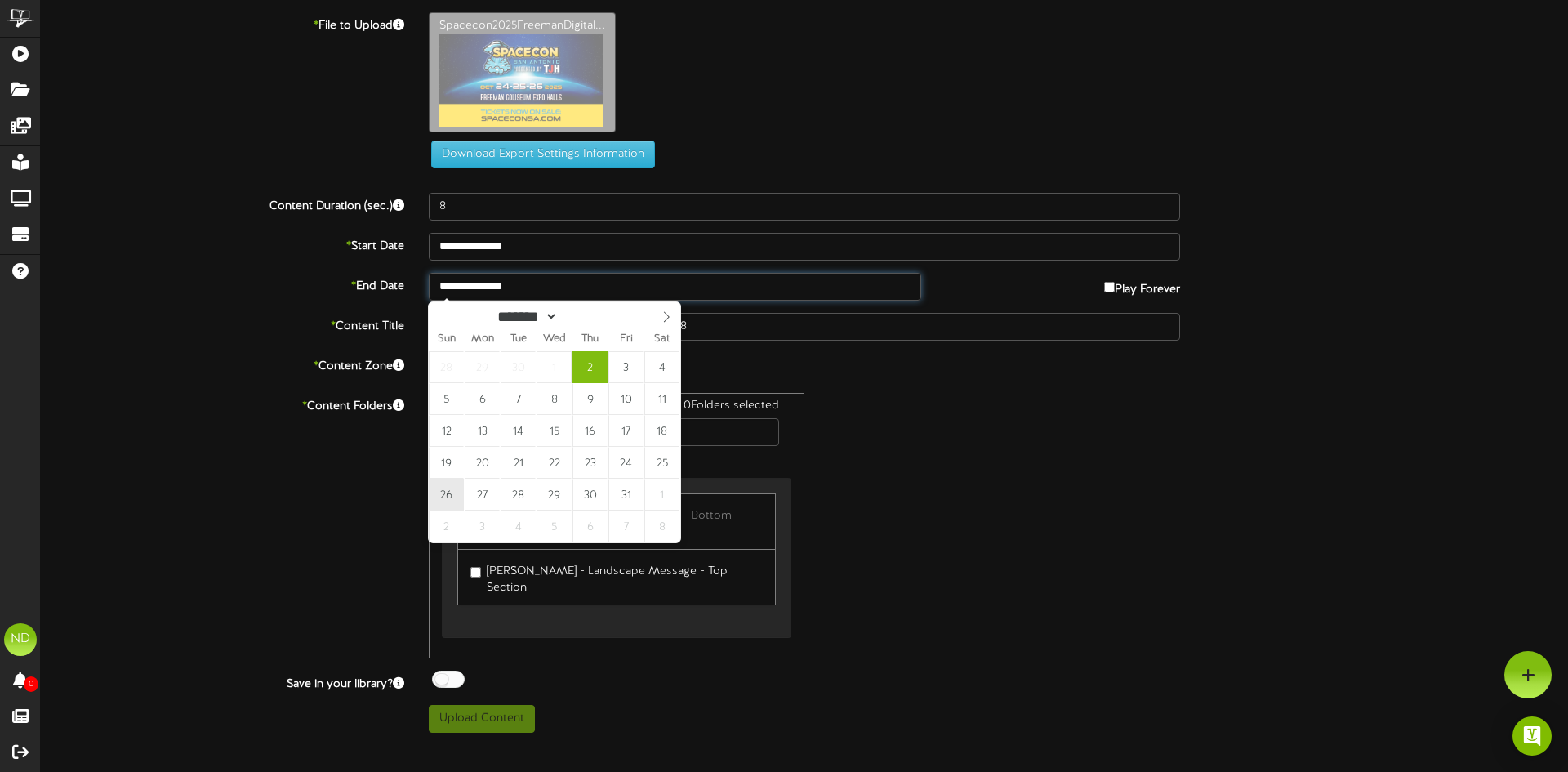
type input "**********"
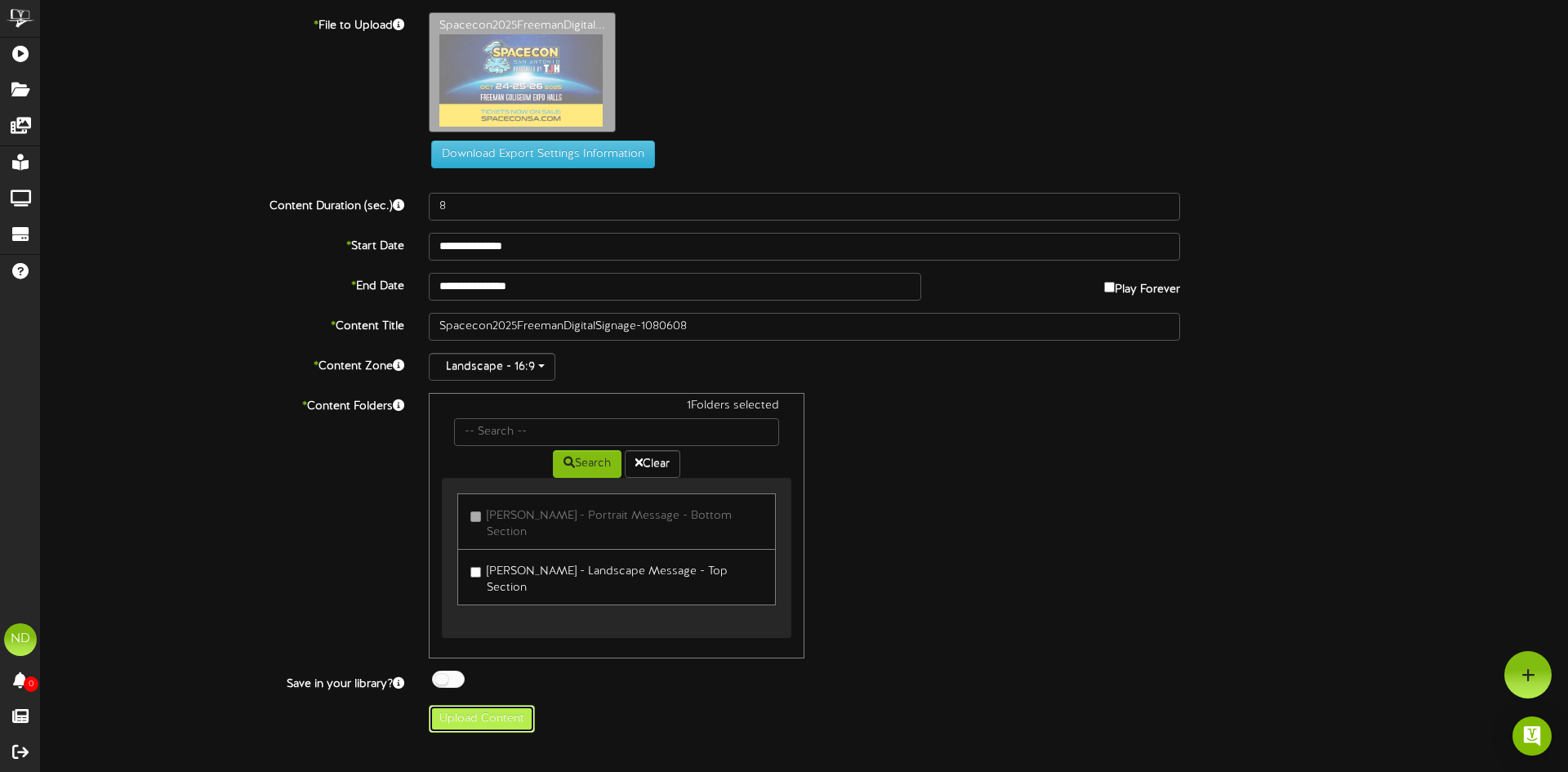
click at [485, 705] on button "Upload Content" at bounding box center [482, 719] width 106 height 28
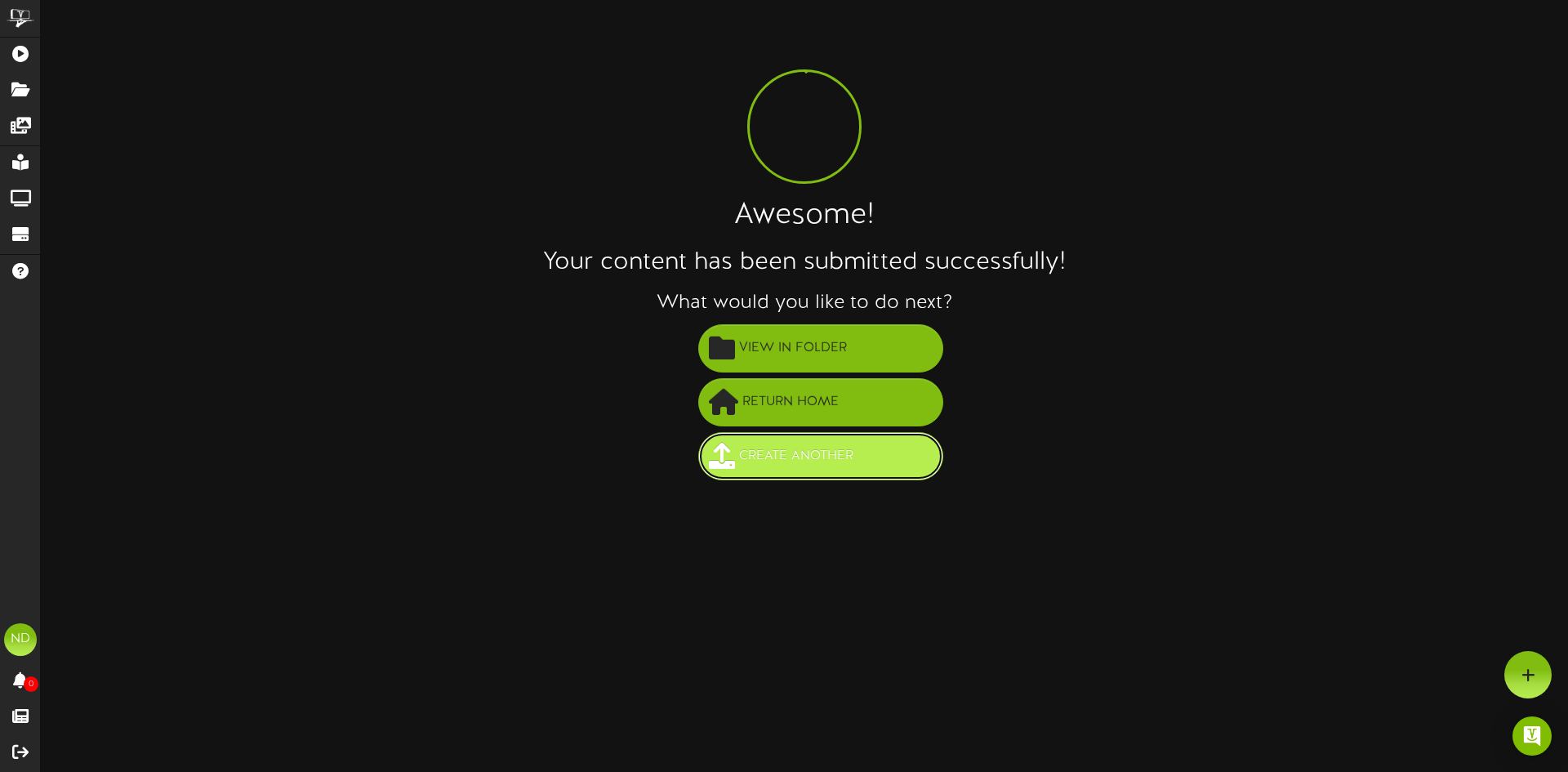
click at [771, 446] on span "Create Another" at bounding box center [795, 455] width 122 height 27
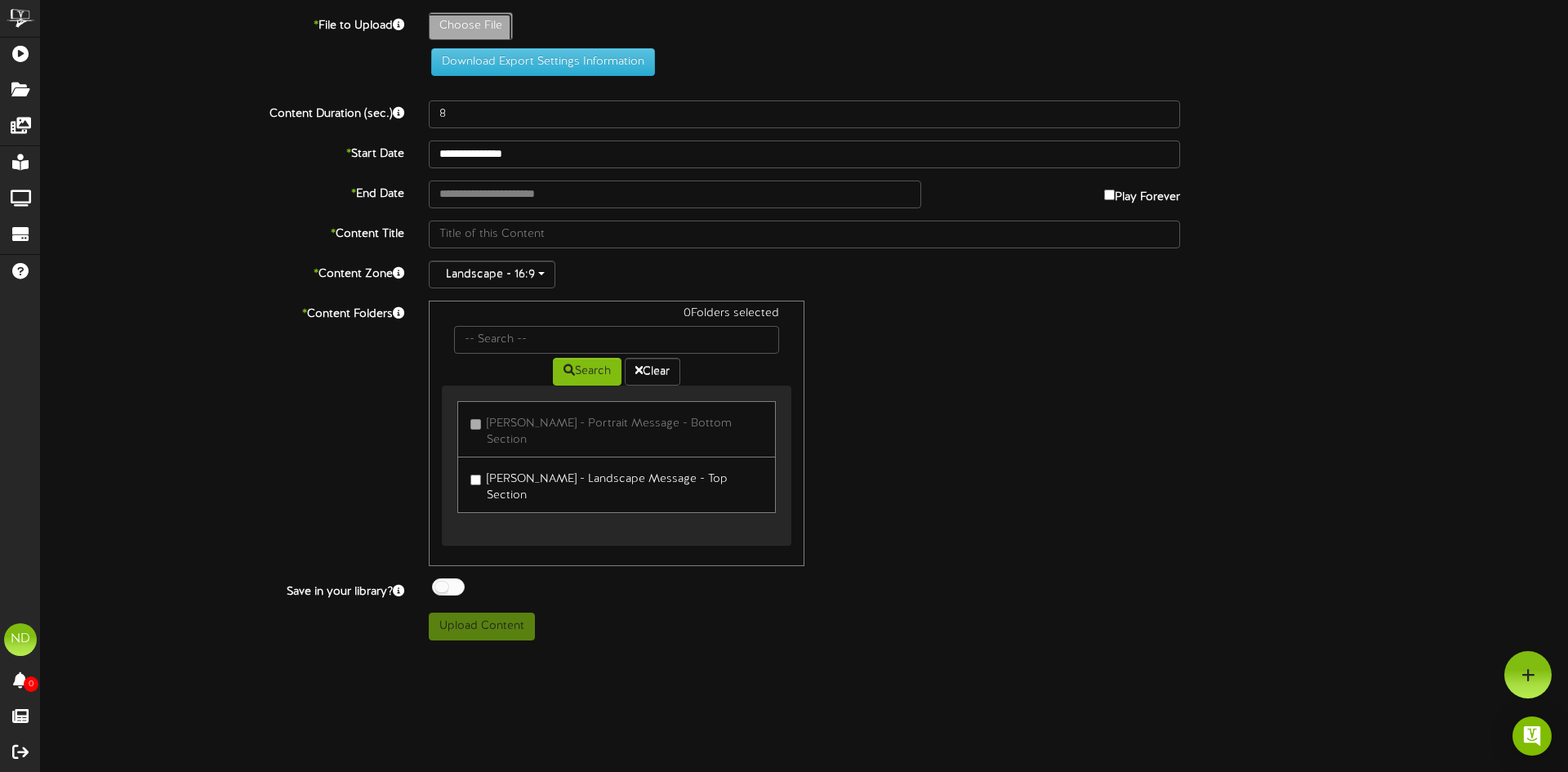
type input "**********"
type input "halloween_tv"
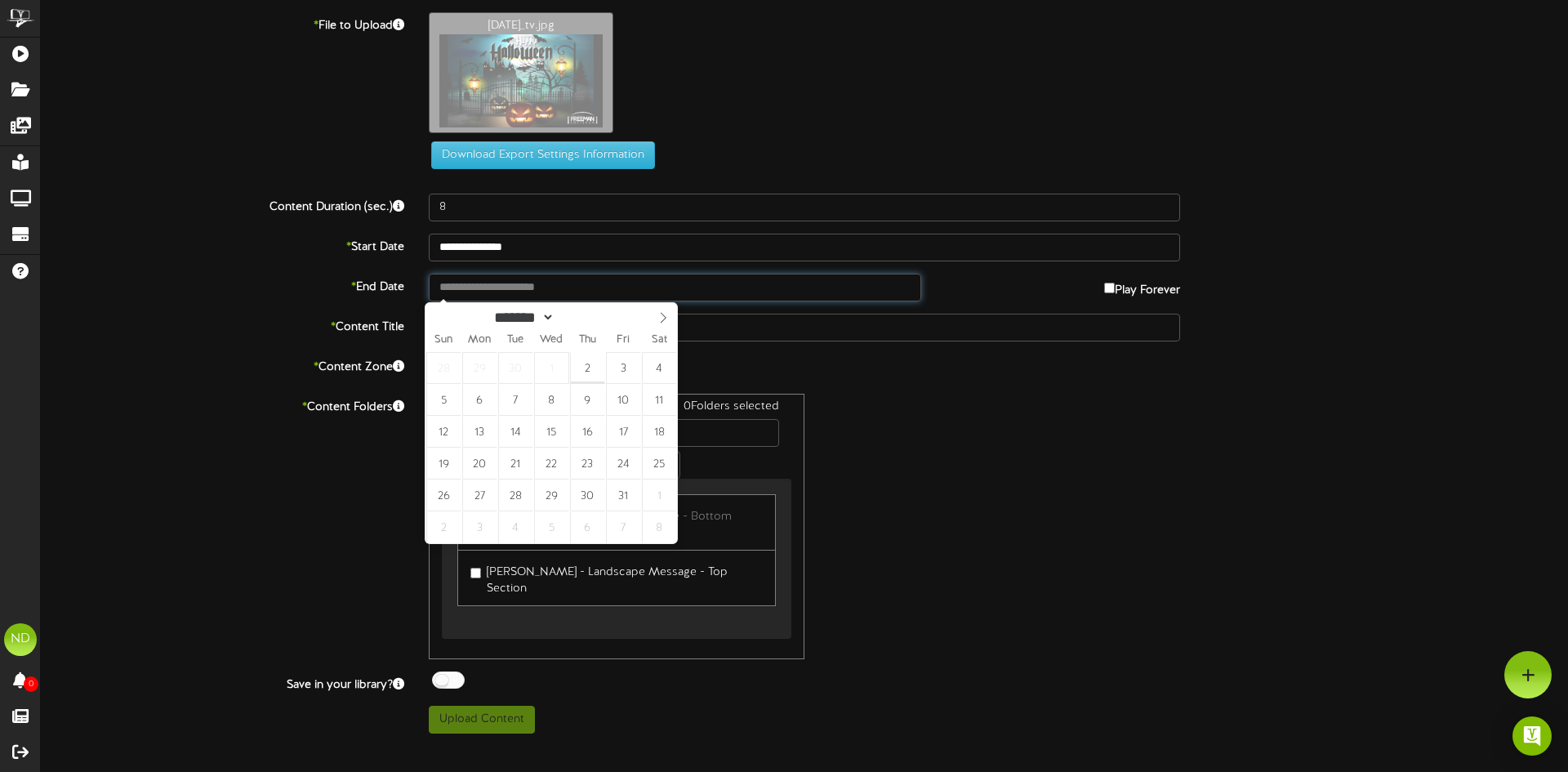
click at [503, 290] on input "text" at bounding box center [675, 288] width 492 height 28
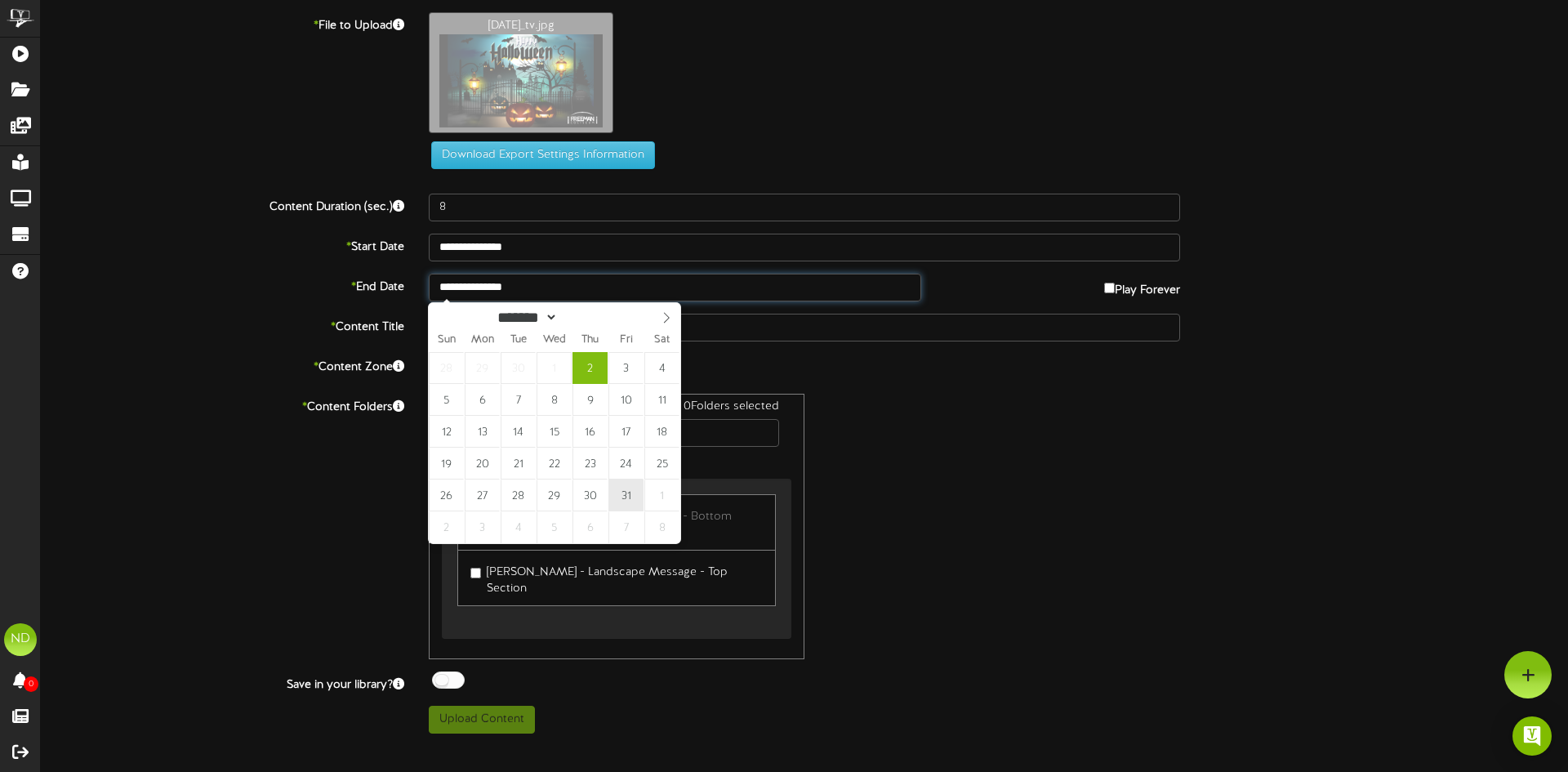
type input "**********"
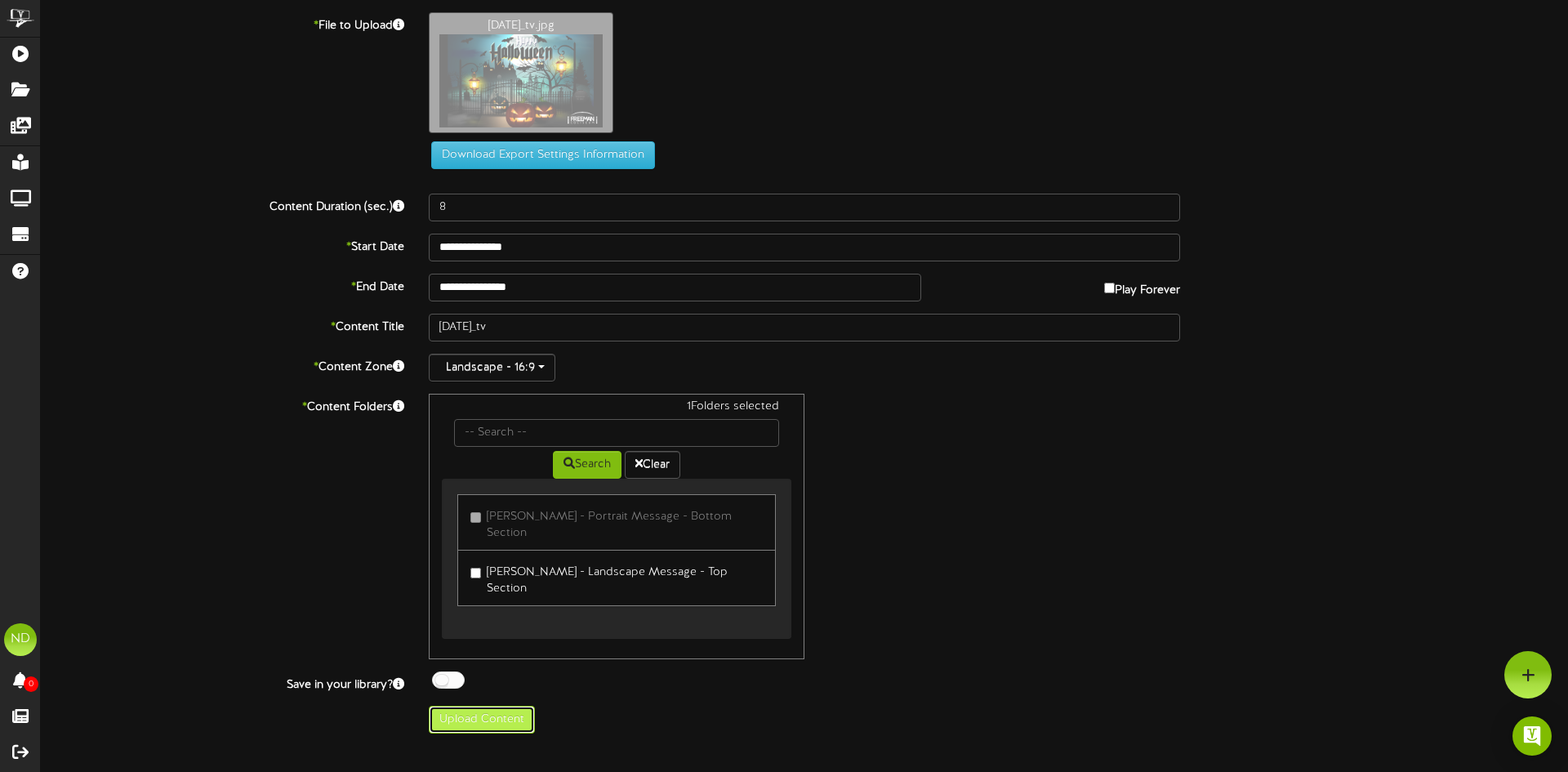
click at [477, 706] on button "Upload Content" at bounding box center [482, 720] width 106 height 28
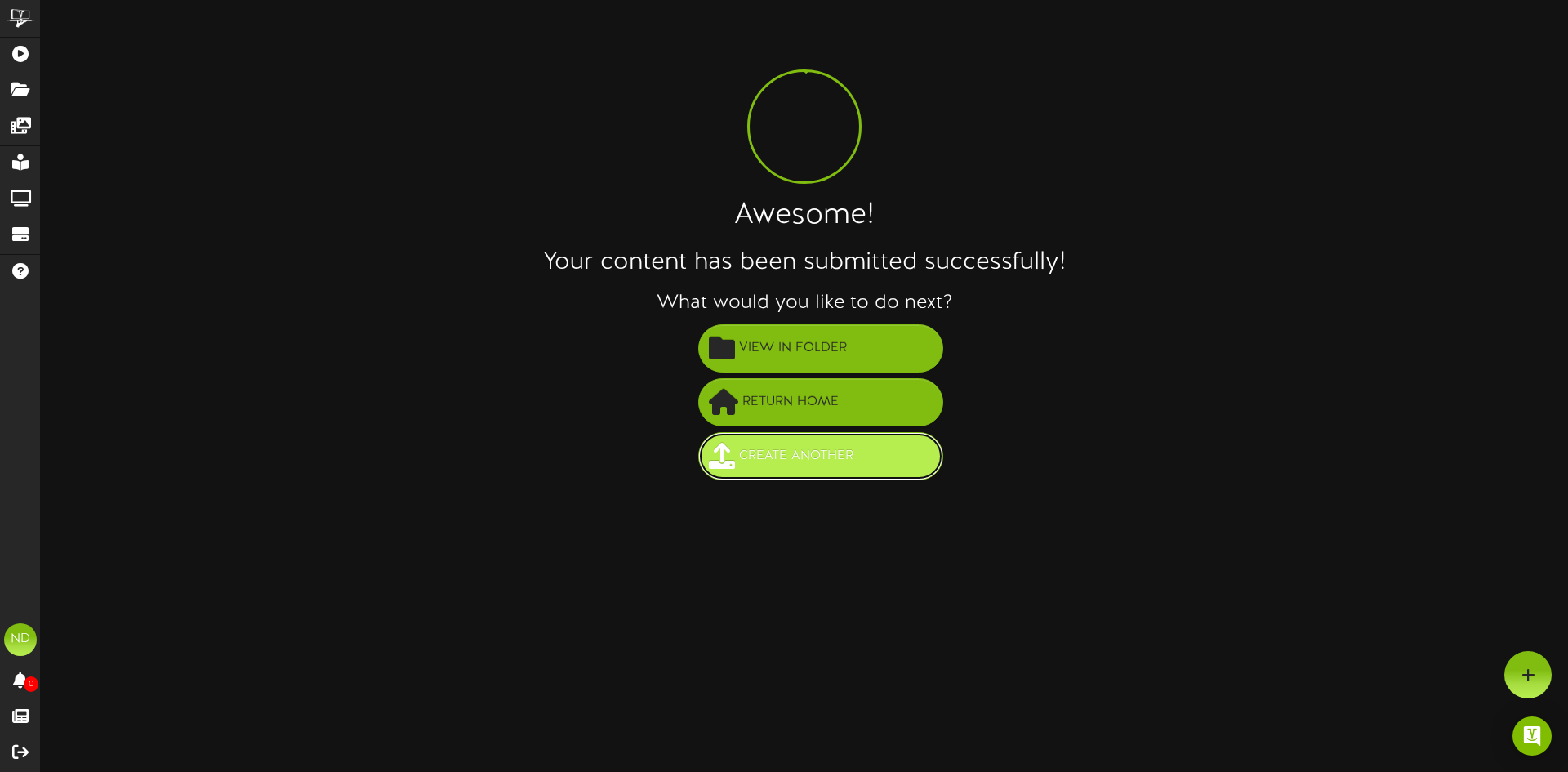
click at [817, 446] on span "Create Another" at bounding box center [795, 455] width 122 height 27
